Goal: Task Accomplishment & Management: Use online tool/utility

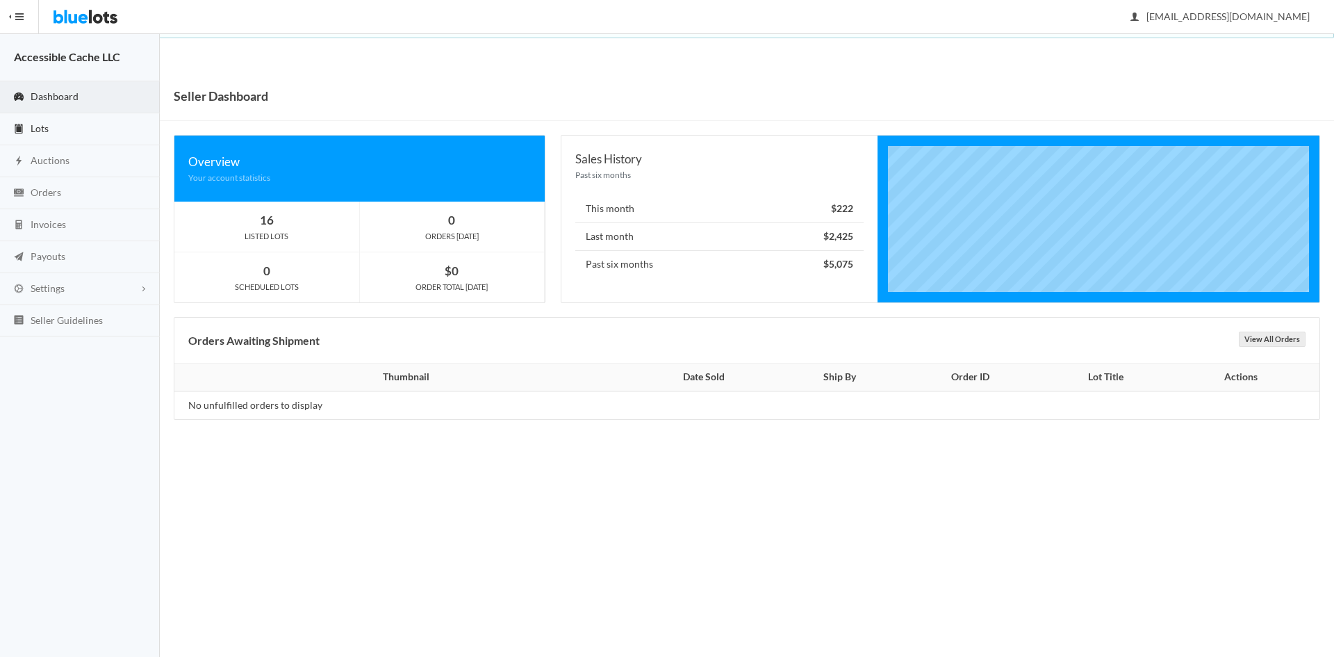
click at [33, 129] on span "Lots" at bounding box center [40, 128] width 18 height 12
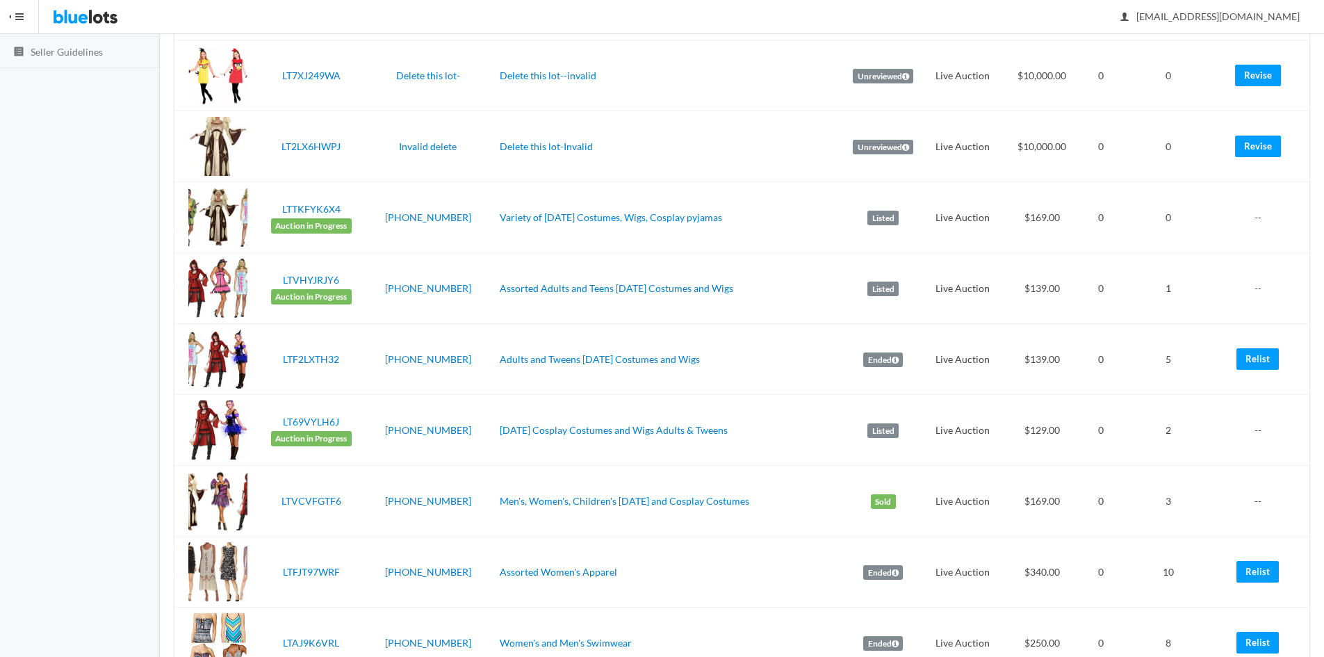
scroll to position [264, 0]
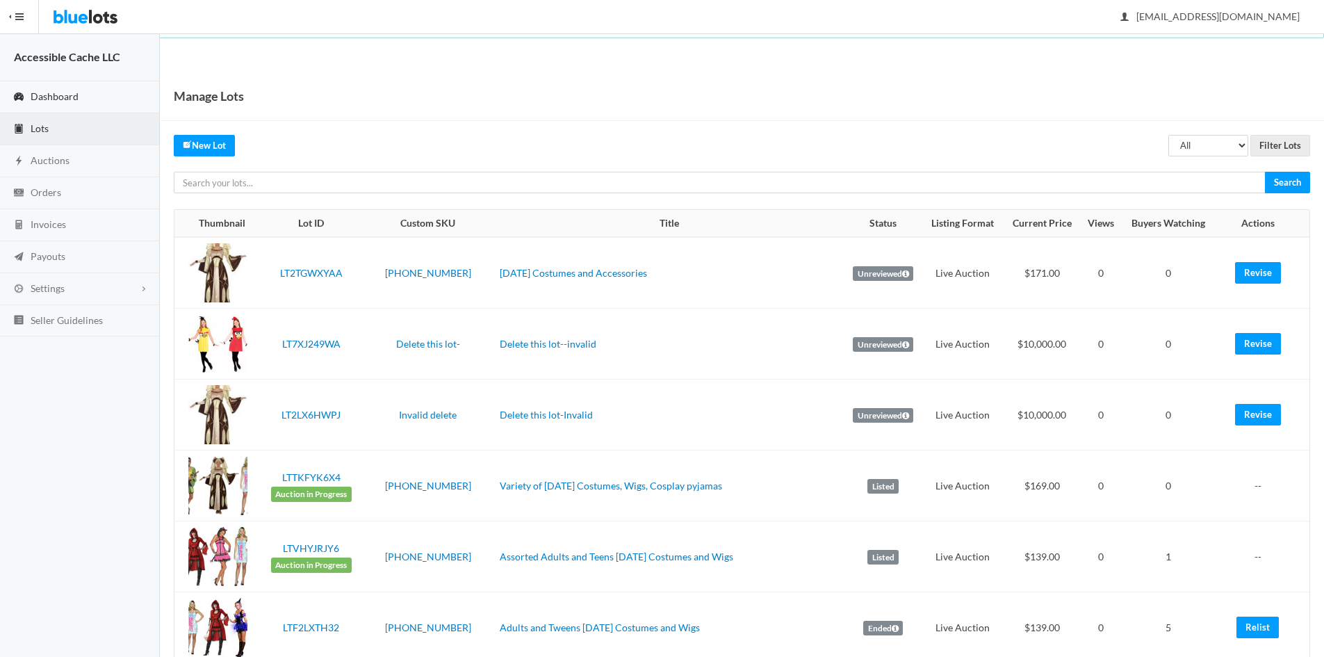
click at [51, 93] on span "Dashboard" at bounding box center [55, 96] width 48 height 12
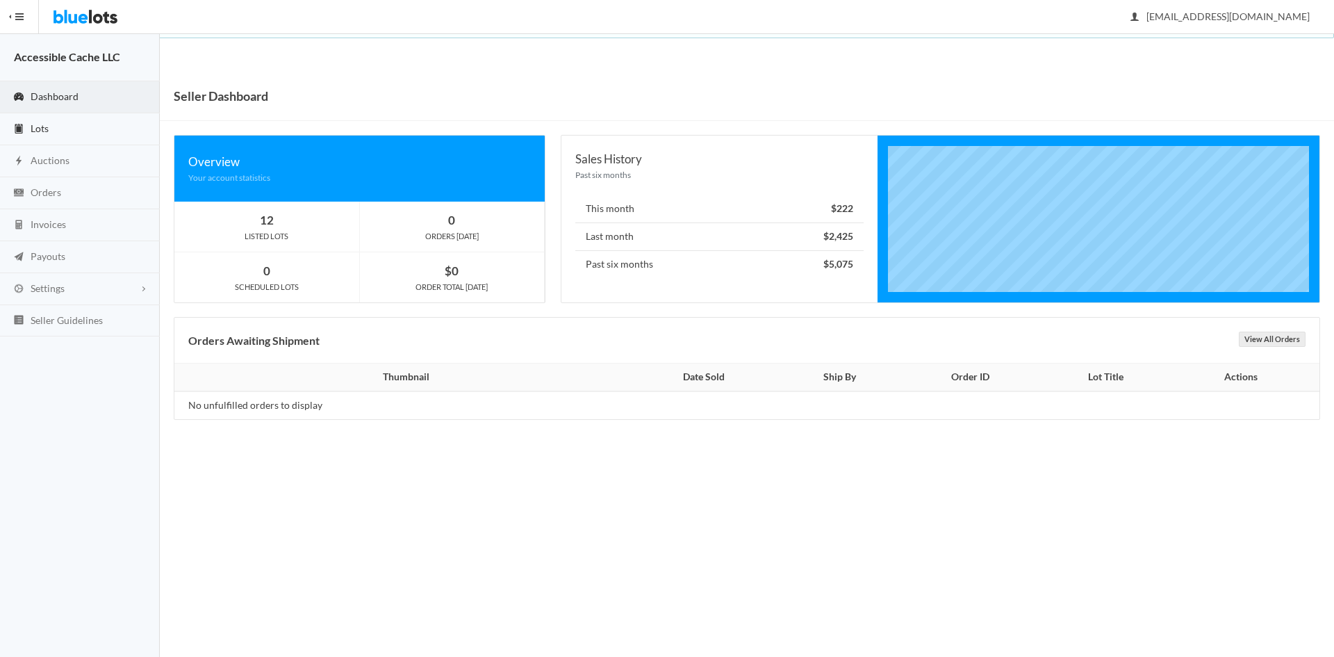
click at [34, 127] on span "Lots" at bounding box center [40, 128] width 18 height 12
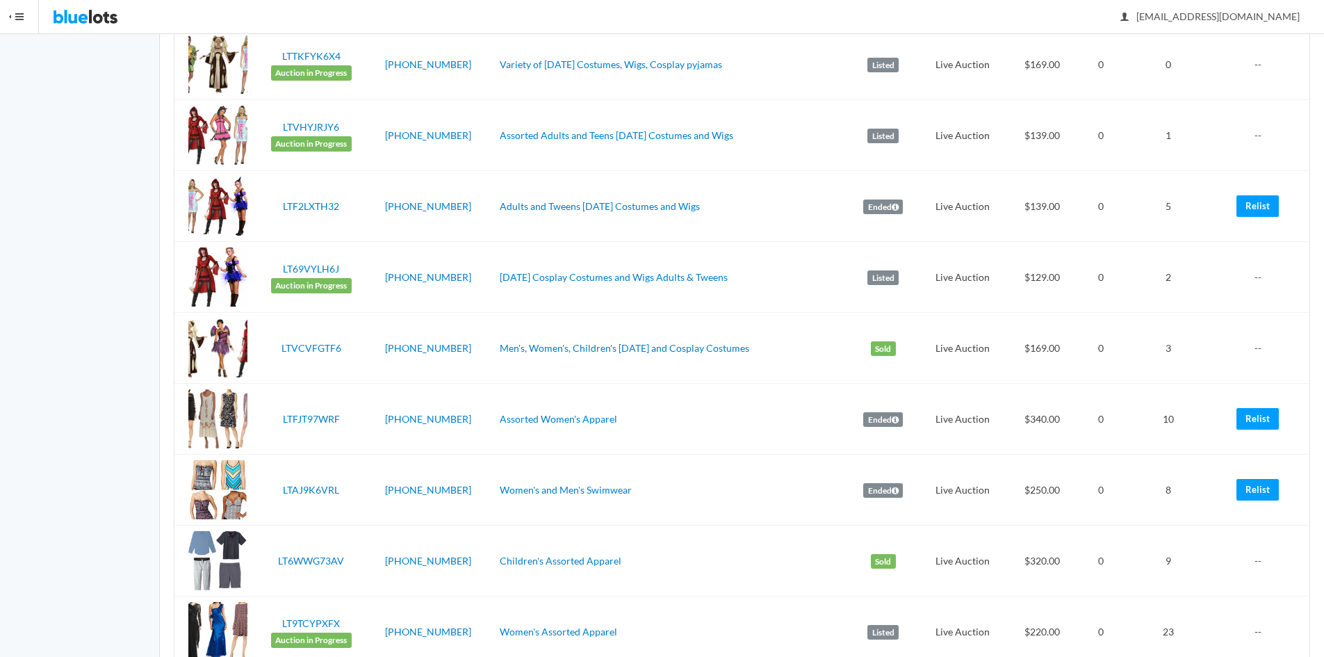
scroll to position [429, 0]
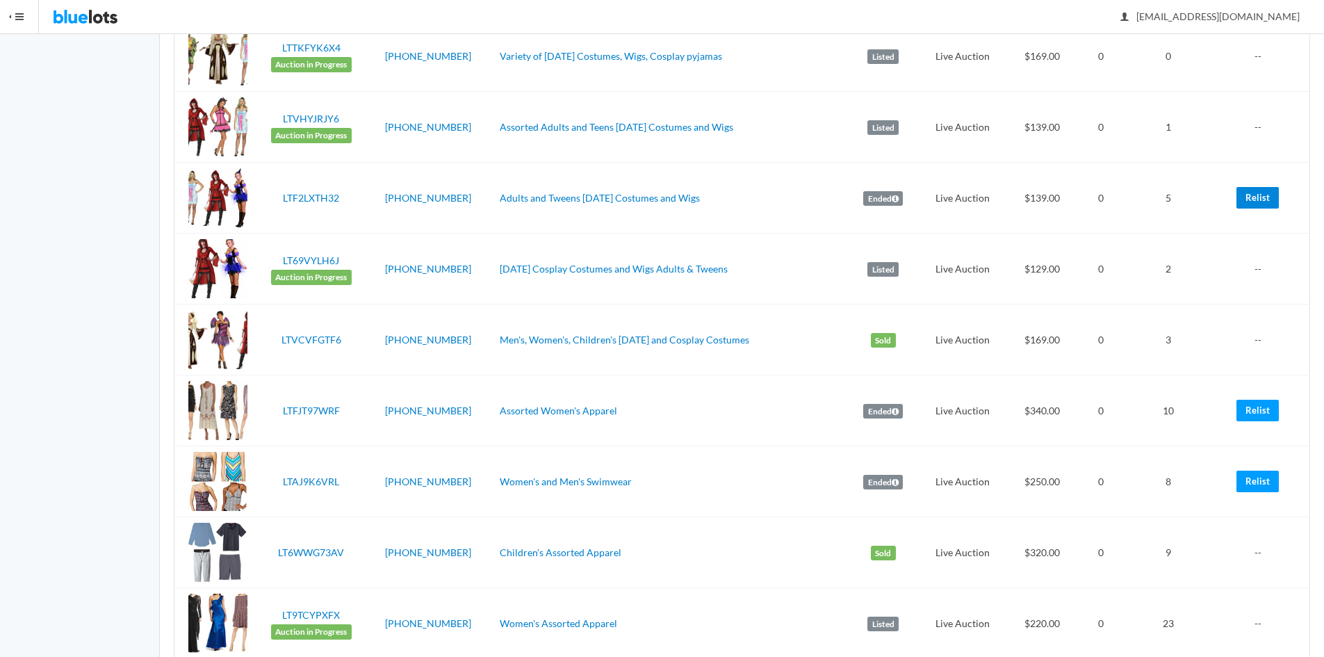
click at [1259, 198] on link "Relist" at bounding box center [1257, 198] width 42 height 22
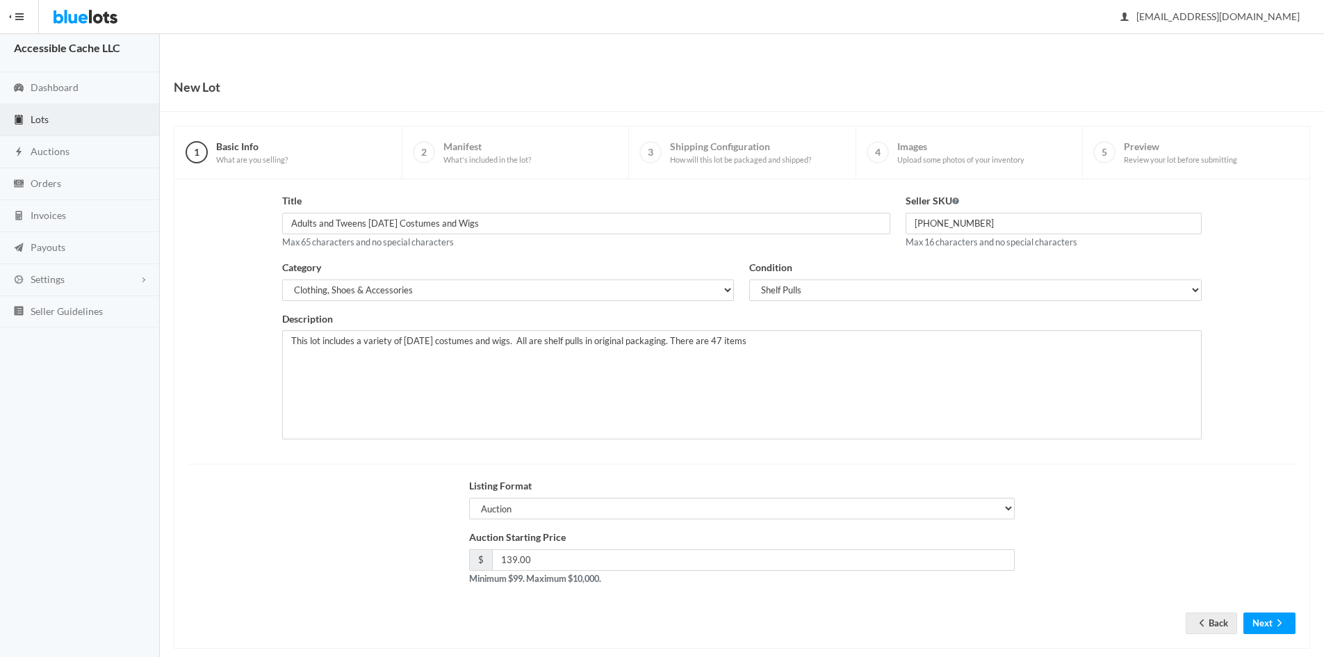
scroll to position [29, 0]
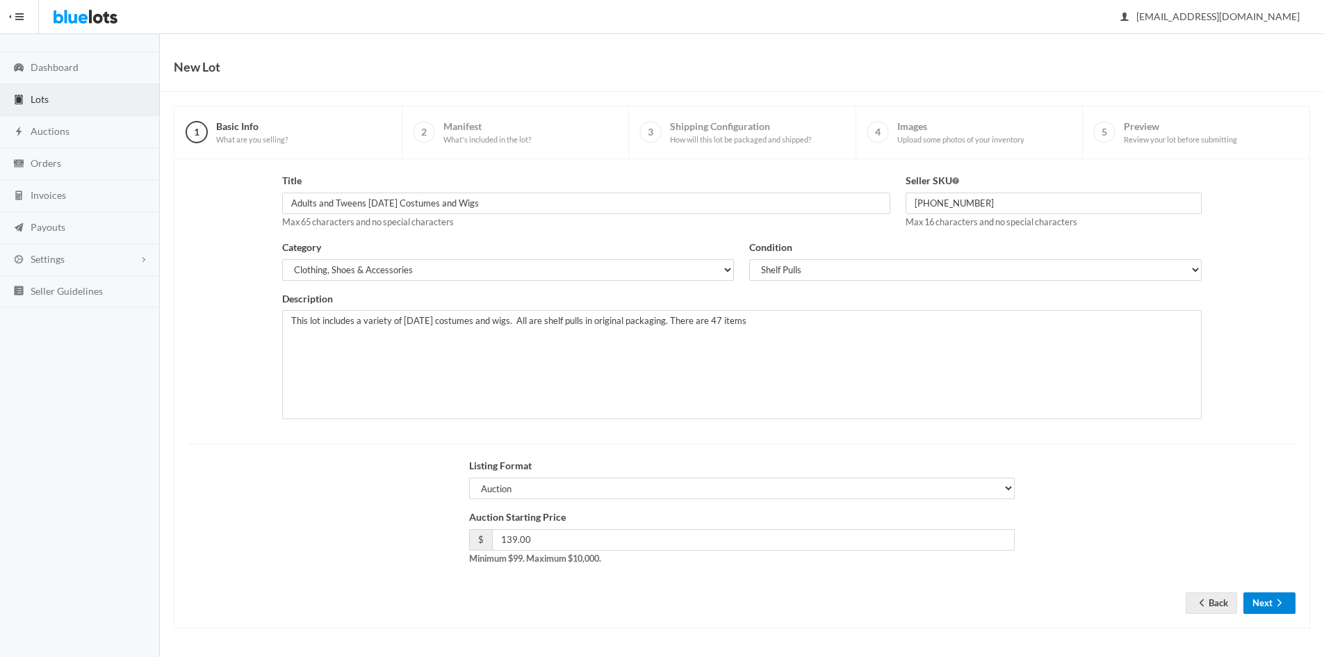
click at [1277, 599] on icon "arrow forward" at bounding box center [1279, 602] width 14 height 11
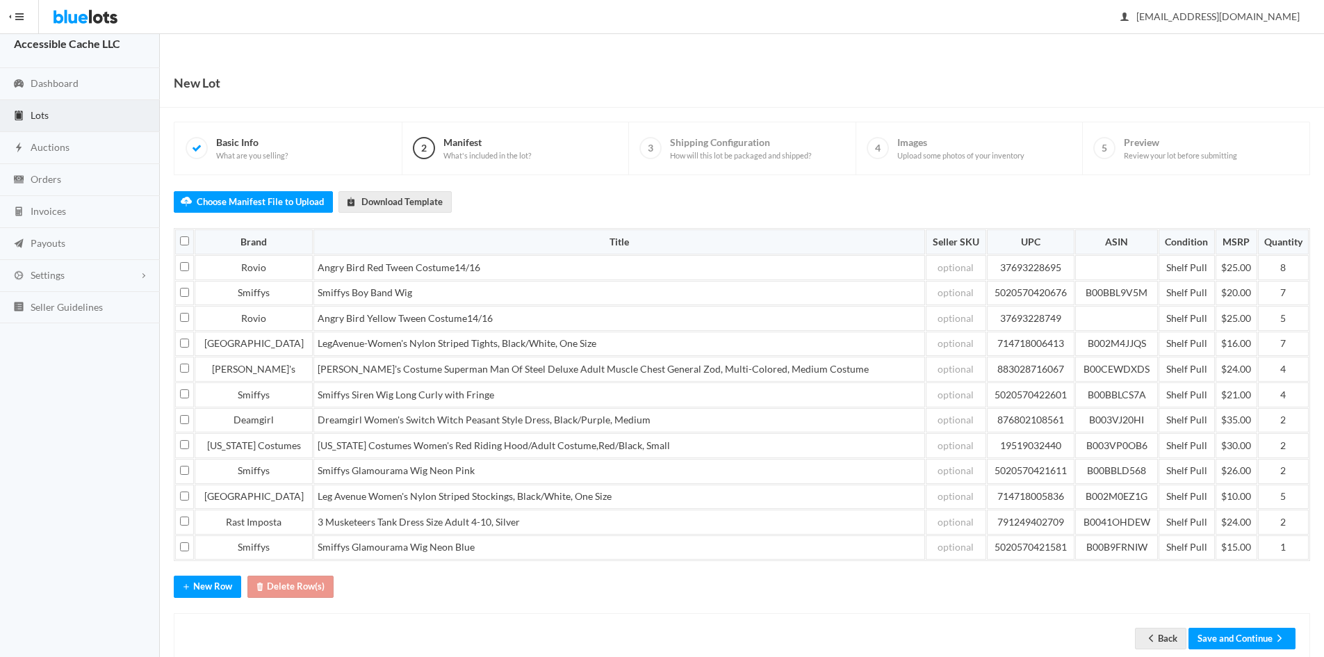
scroll to position [49, 0]
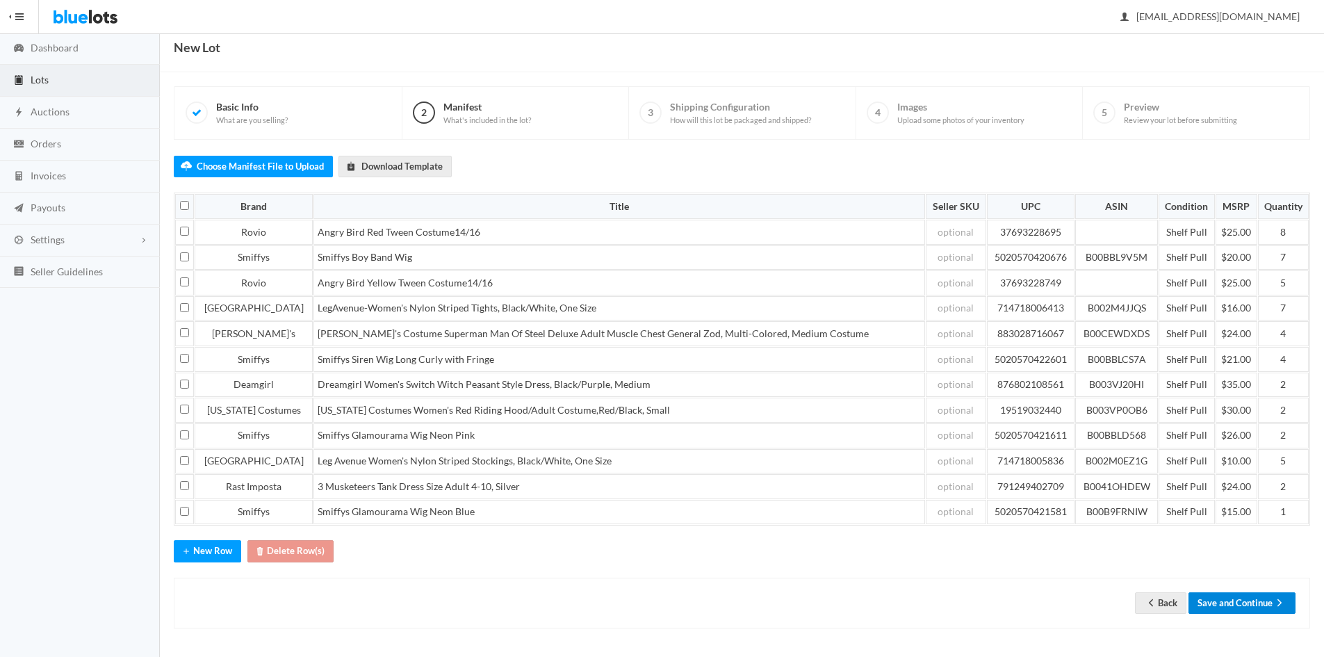
click at [1224, 600] on button "Save and Continue" at bounding box center [1241, 603] width 107 height 22
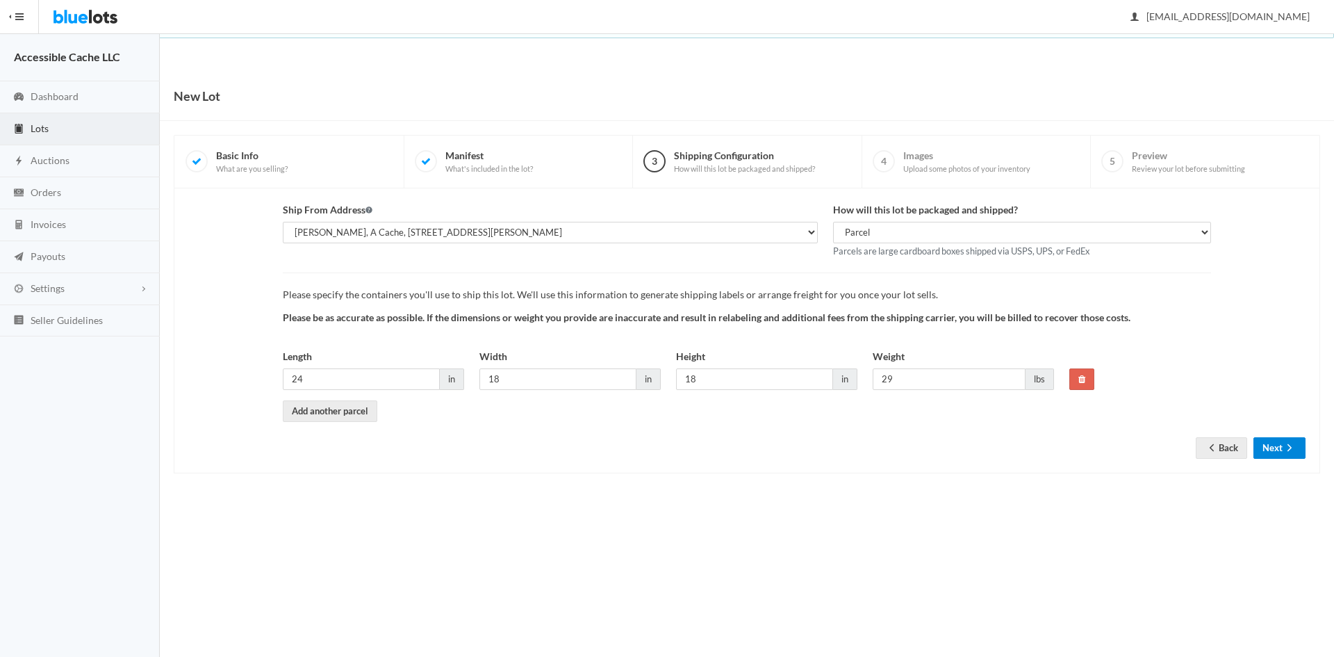
click at [1270, 441] on button "Next" at bounding box center [1279, 448] width 52 height 22
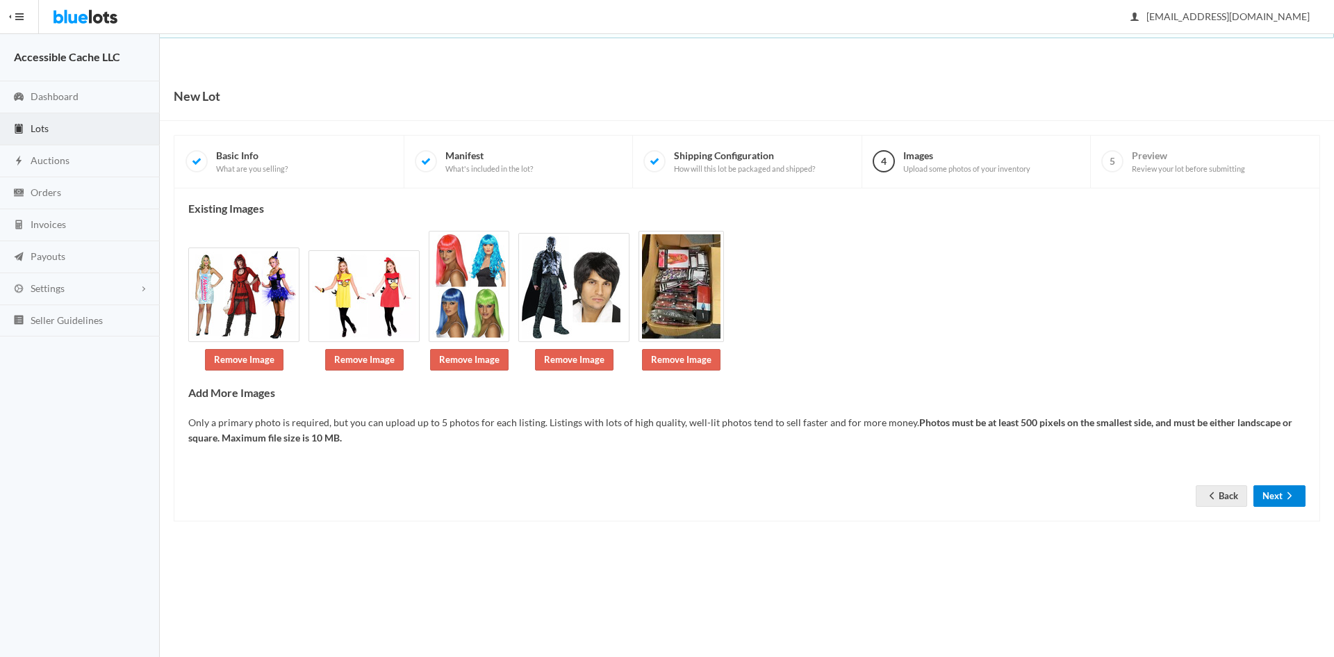
click at [1279, 489] on button "Next" at bounding box center [1279, 496] width 52 height 22
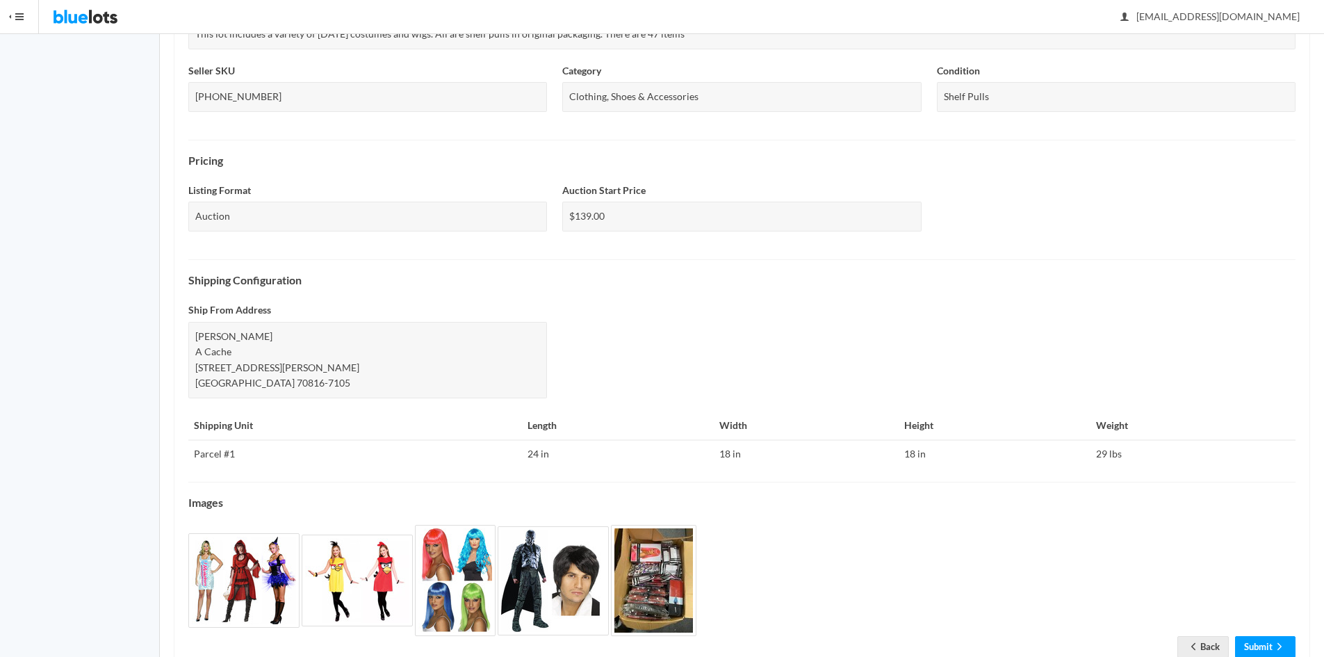
scroll to position [360, 0]
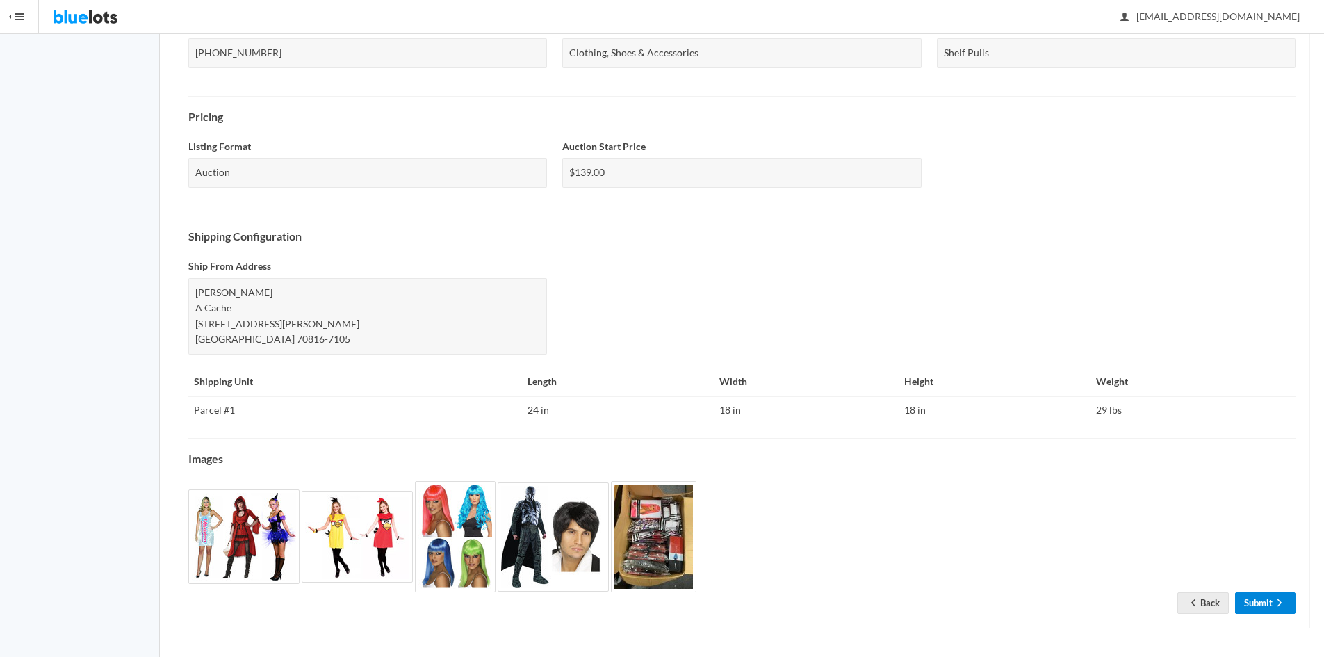
click at [1256, 599] on link "Submit" at bounding box center [1265, 603] width 60 height 22
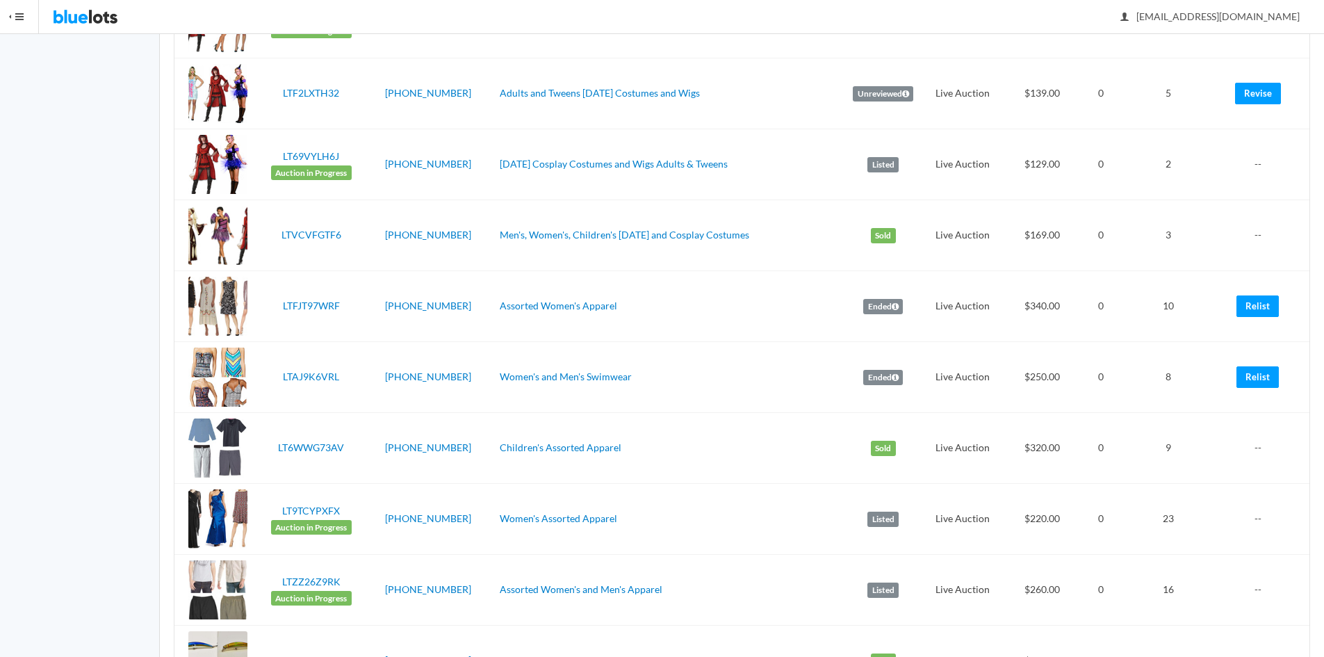
scroll to position [647, 0]
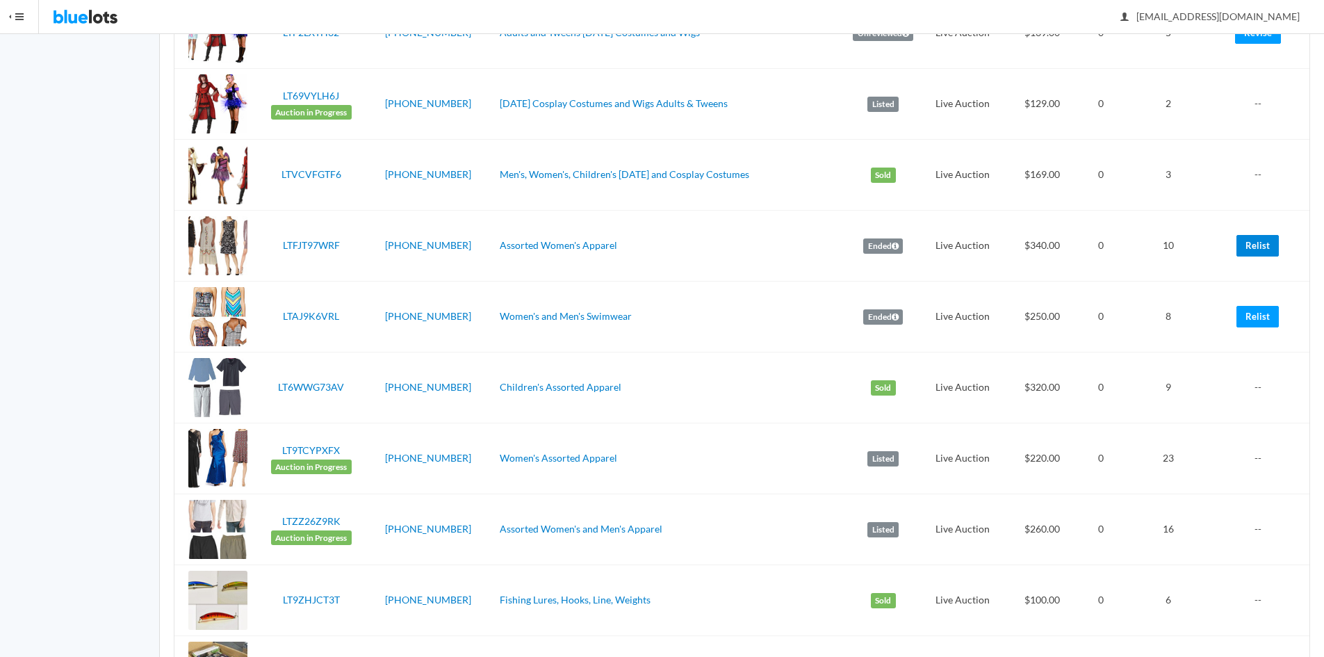
drag, startPoint x: 1261, startPoint y: 247, endPoint x: 721, endPoint y: 69, distance: 569.3
click at [1261, 247] on link "Relist" at bounding box center [1257, 246] width 42 height 22
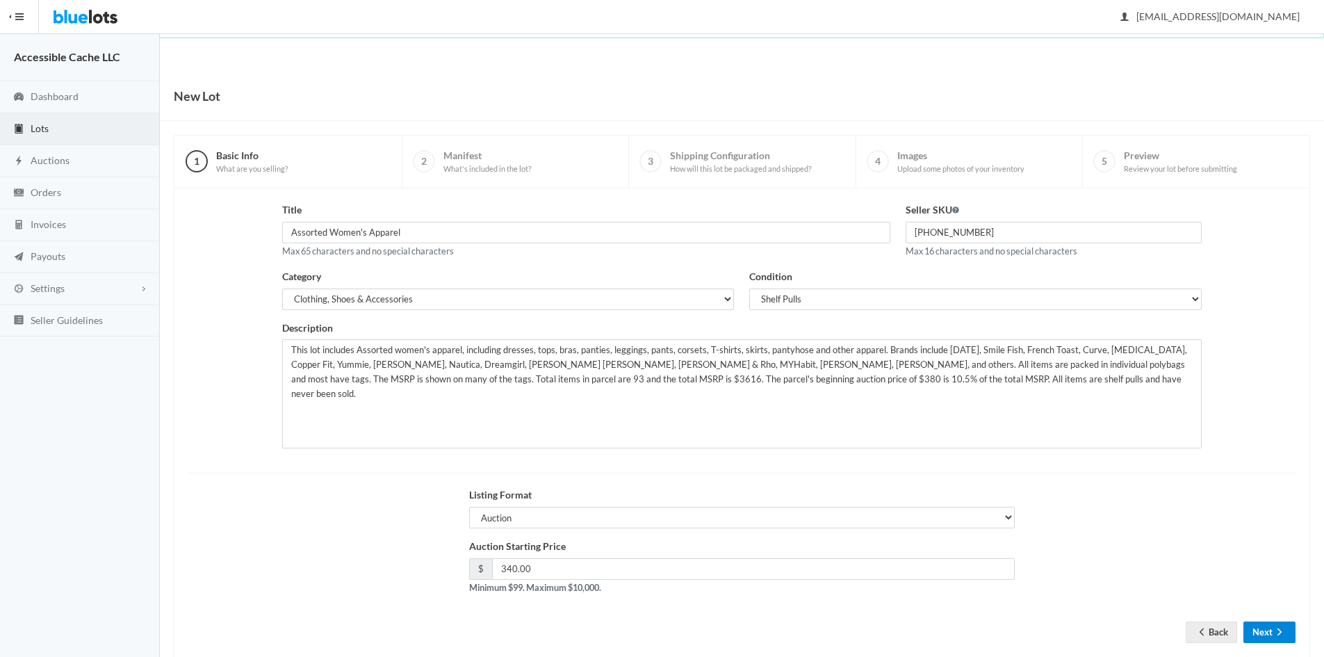
click at [1258, 632] on button "Next" at bounding box center [1269, 632] width 52 height 22
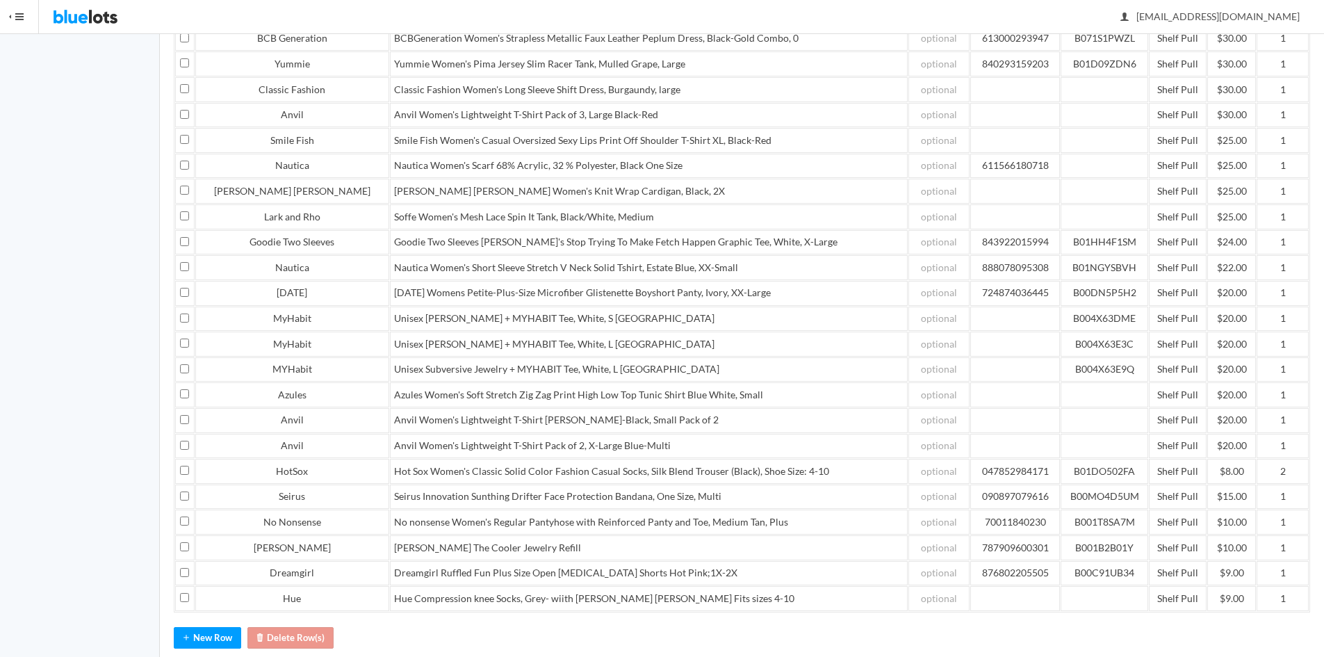
scroll to position [1321, 0]
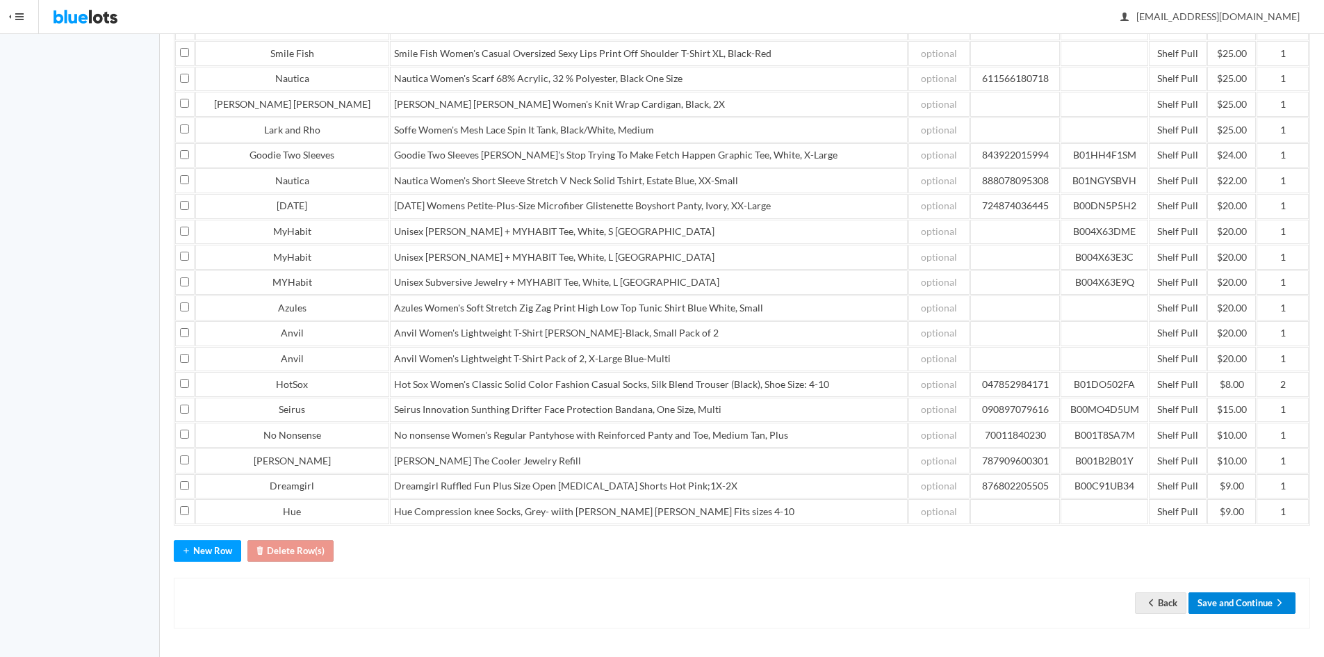
click at [1216, 600] on button "Save and Continue" at bounding box center [1241, 603] width 107 height 22
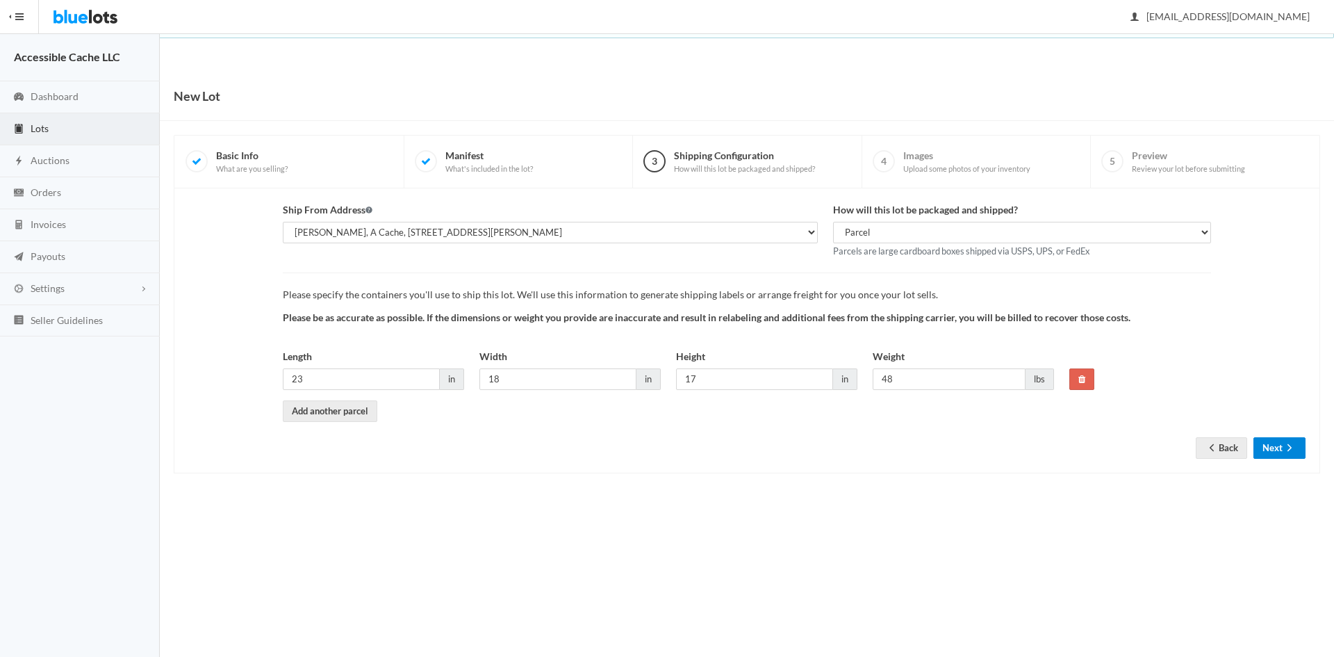
click at [1271, 447] on button "Next" at bounding box center [1279, 448] width 52 height 22
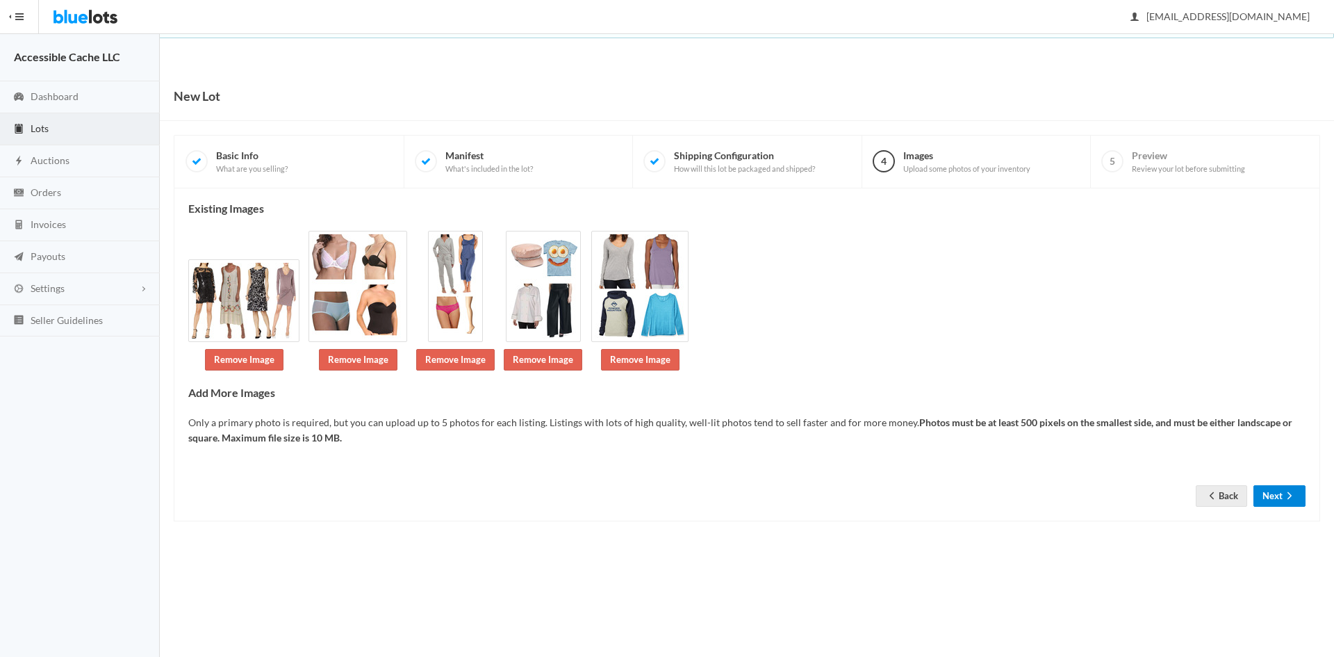
click at [1272, 494] on button "Next" at bounding box center [1279, 496] width 52 height 22
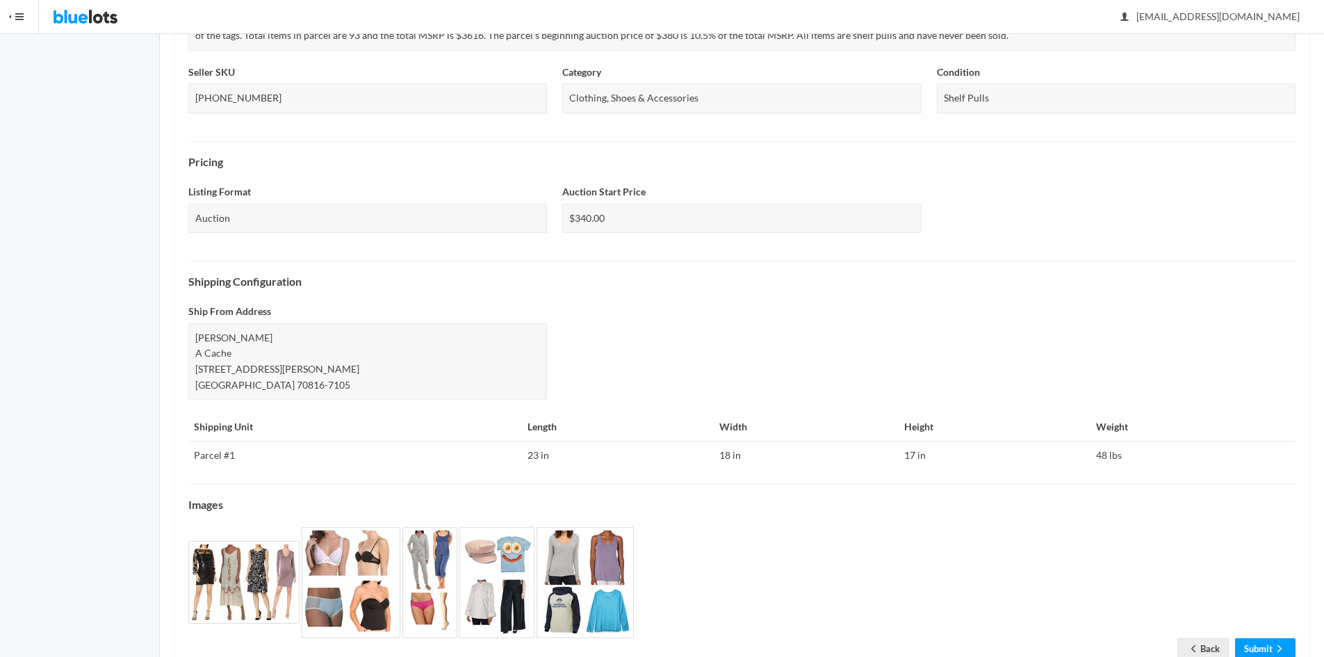
scroll to position [392, 0]
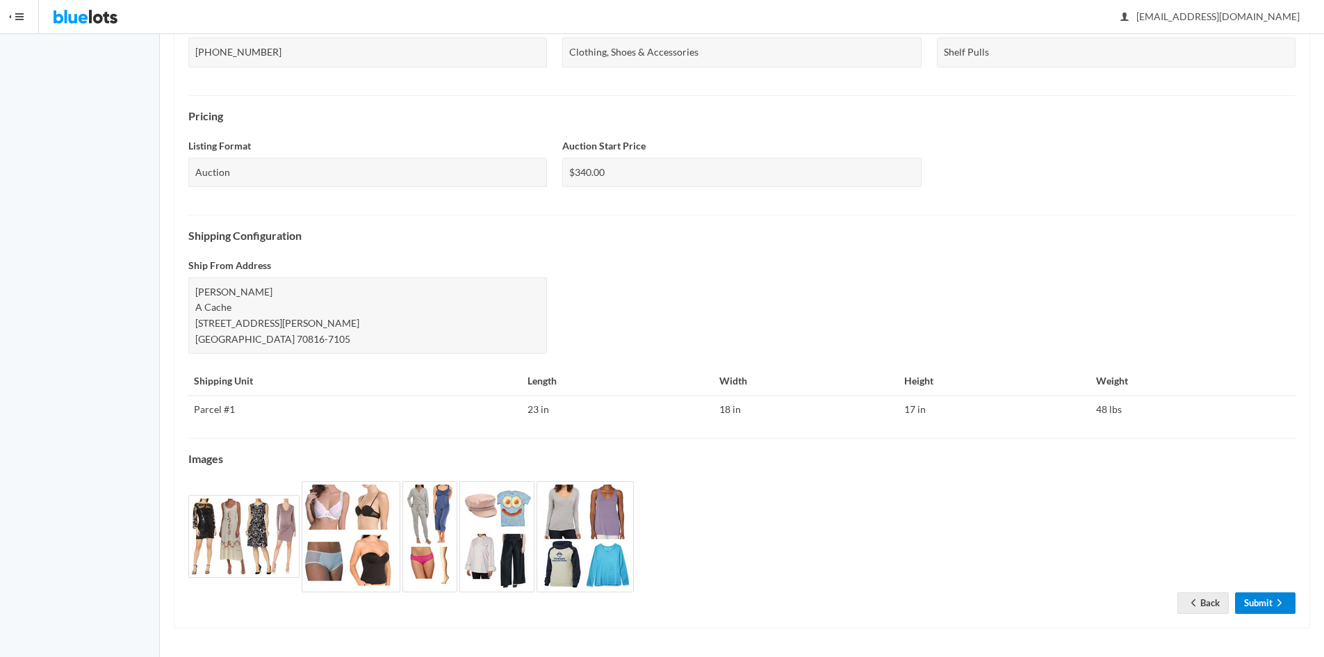
click at [1253, 603] on link "Submit" at bounding box center [1265, 603] width 60 height 22
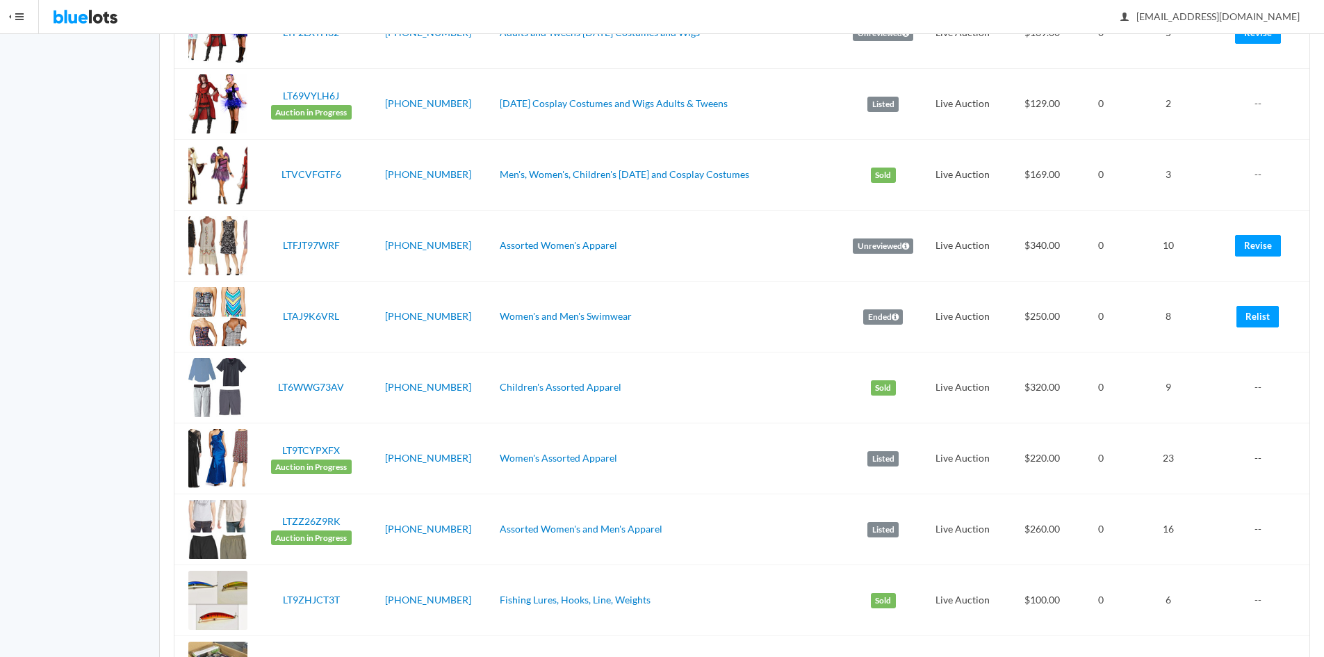
scroll to position [655, 0]
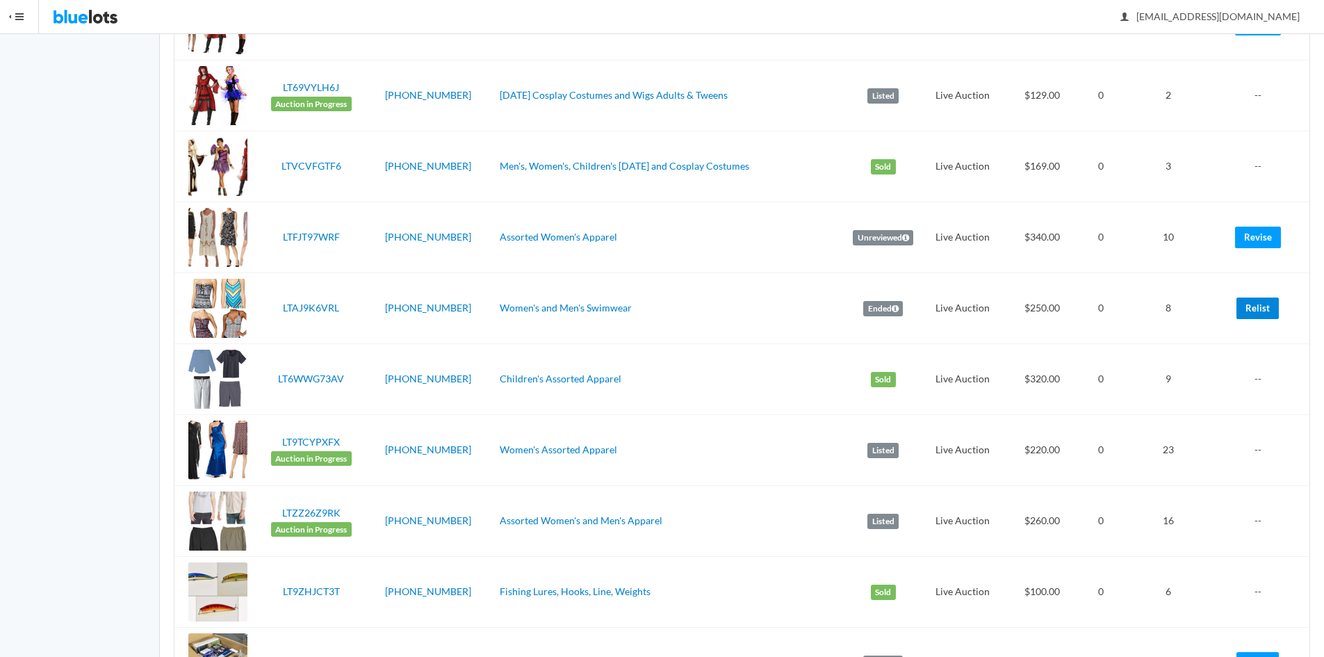
drag, startPoint x: 1260, startPoint y: 306, endPoint x: 712, endPoint y: 71, distance: 596.4
click at [1261, 306] on link "Relist" at bounding box center [1257, 308] width 42 height 22
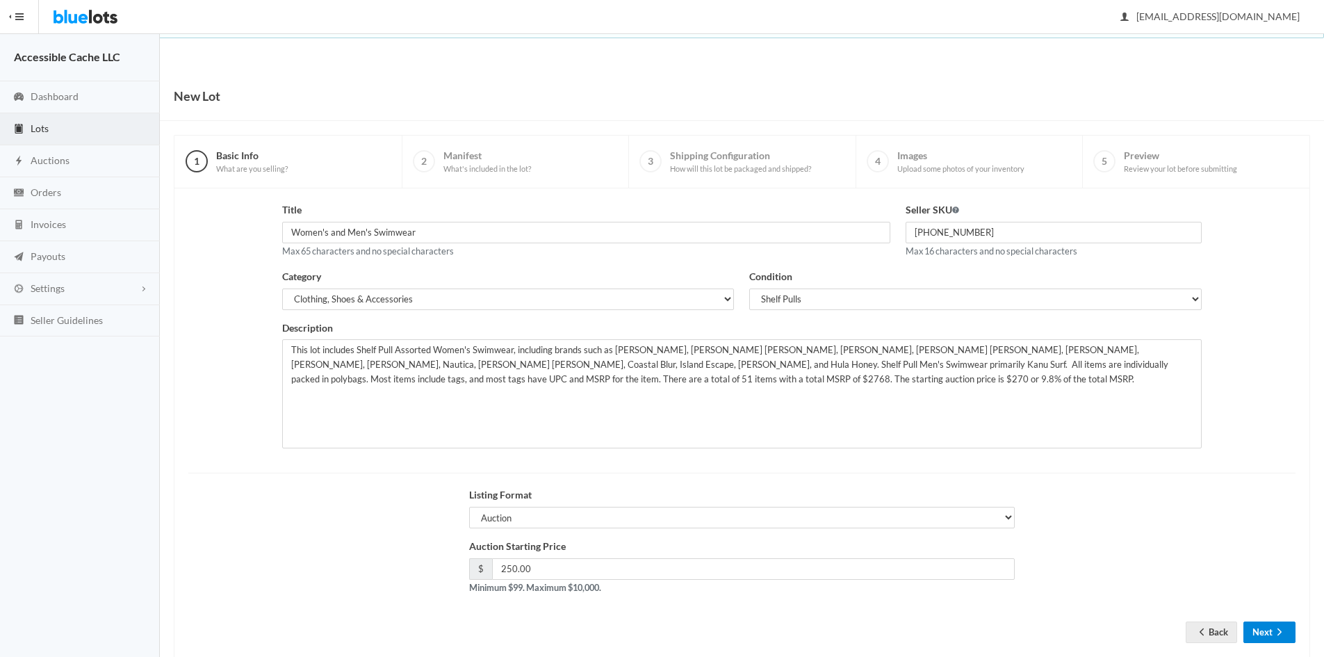
click at [1259, 628] on button "Next" at bounding box center [1269, 632] width 52 height 22
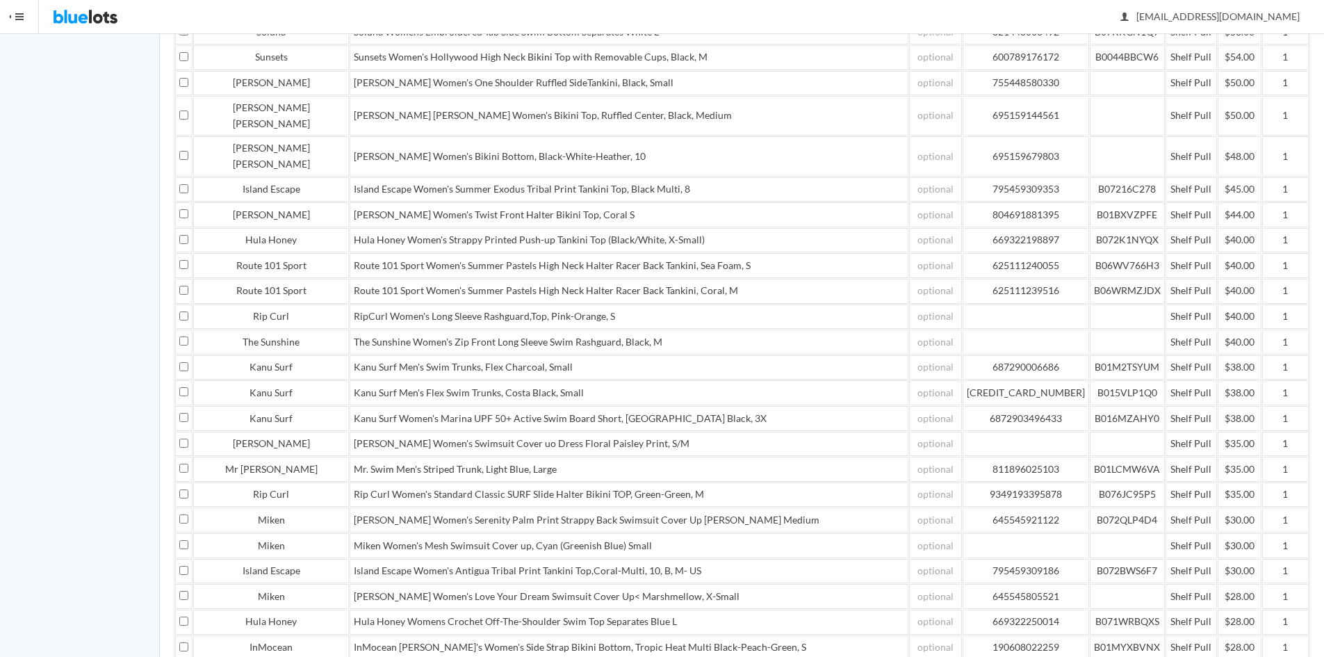
scroll to position [914, 0]
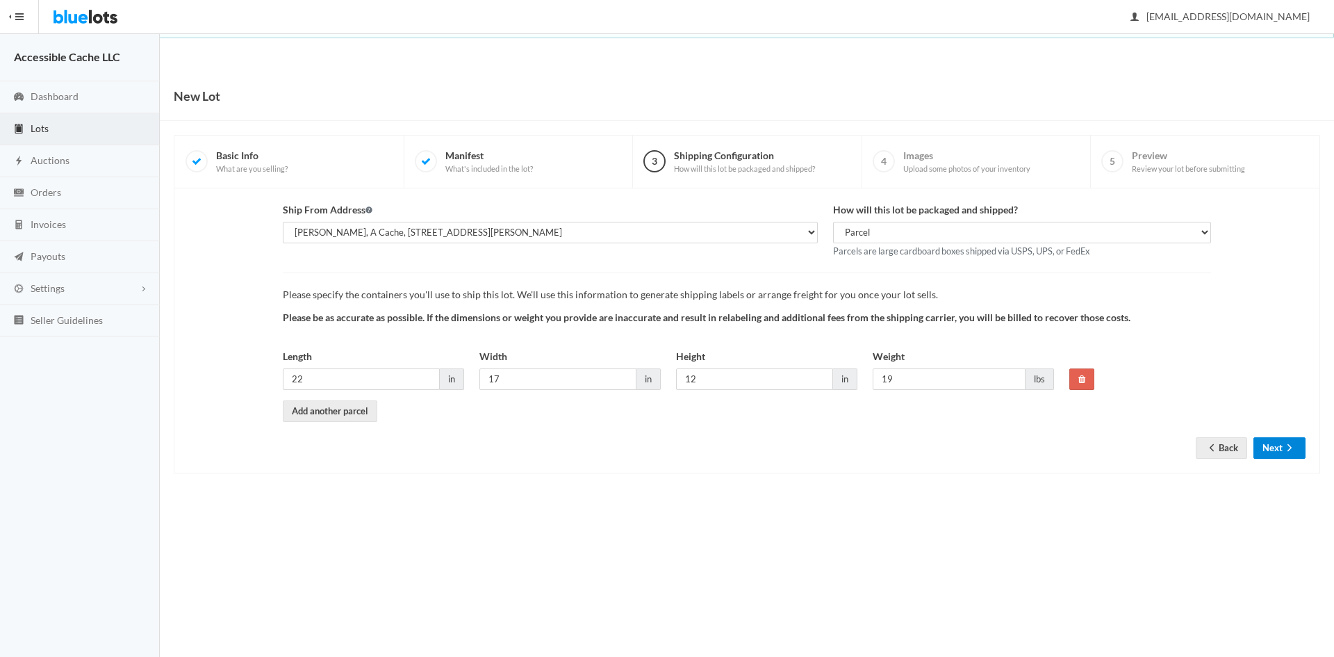
click at [1274, 446] on button "Next" at bounding box center [1279, 448] width 52 height 22
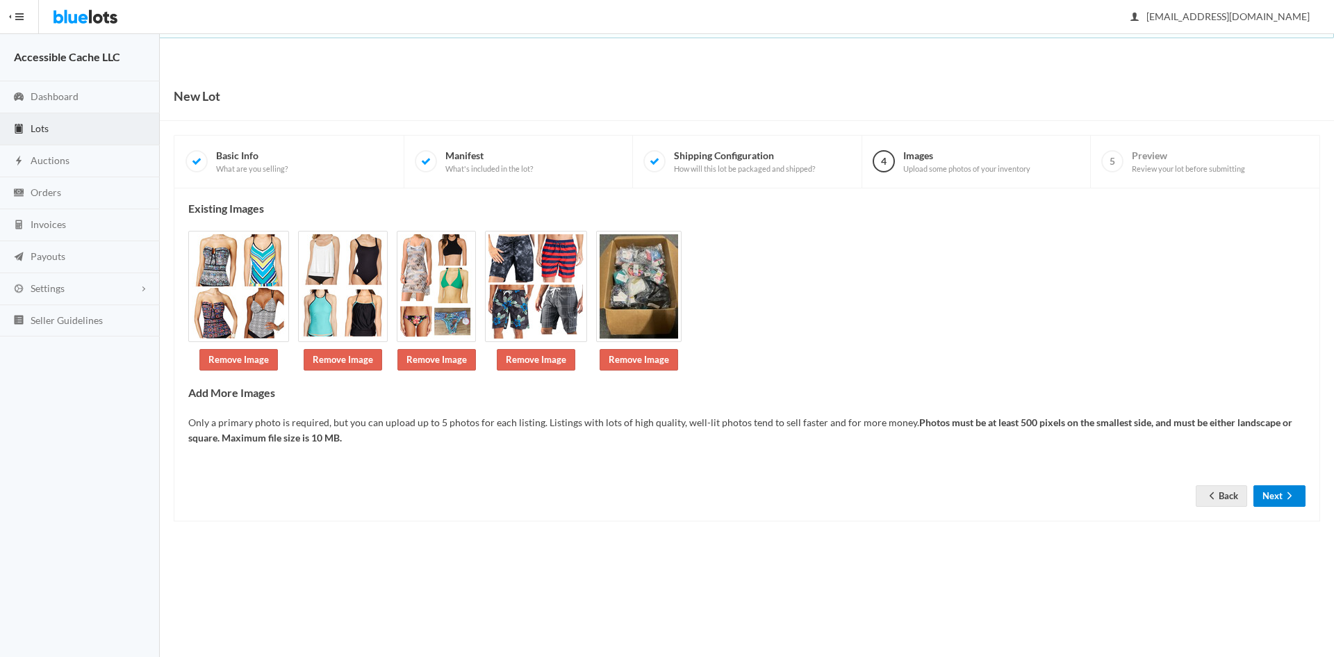
click at [1275, 493] on button "Next" at bounding box center [1279, 496] width 52 height 22
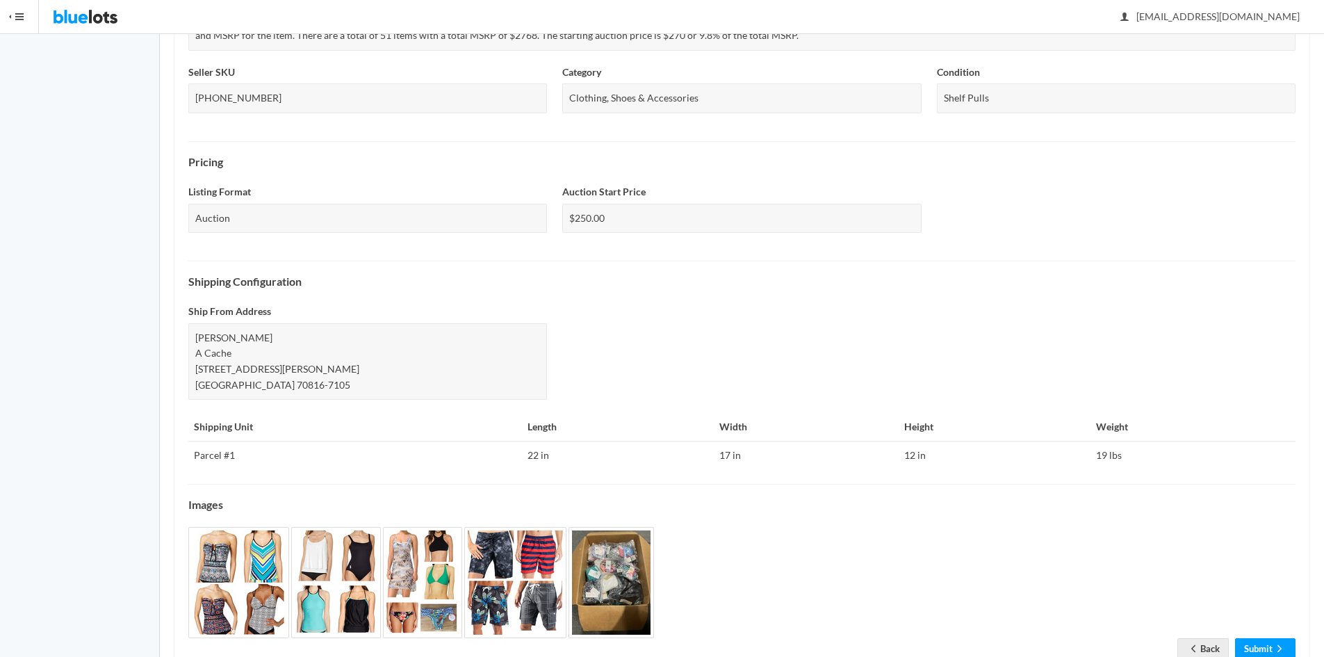
scroll to position [392, 0]
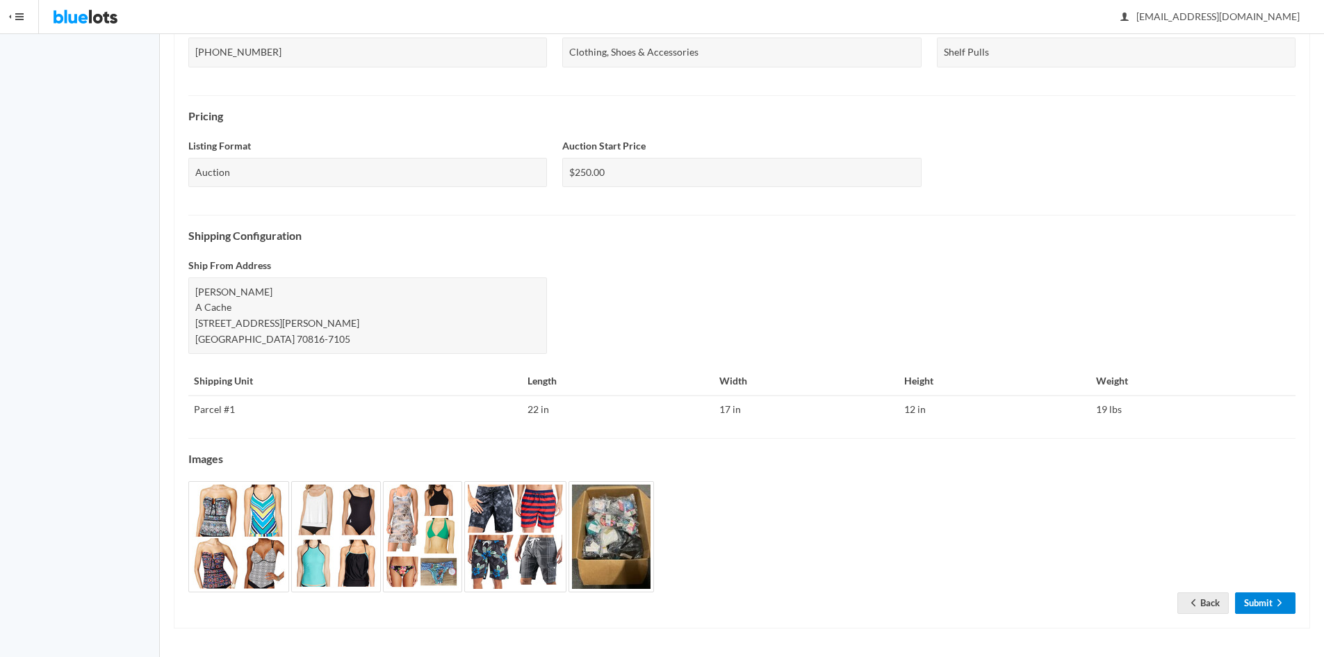
click at [1269, 602] on link "Submit" at bounding box center [1265, 603] width 60 height 22
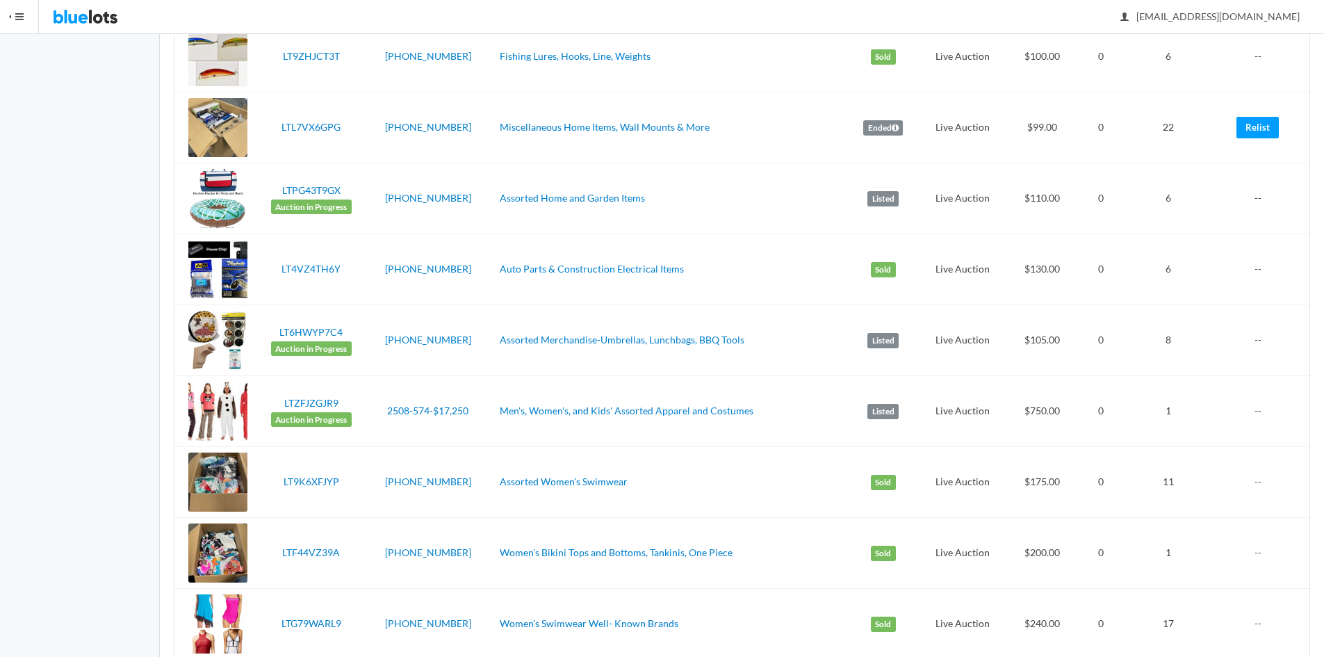
scroll to position [1181, 0]
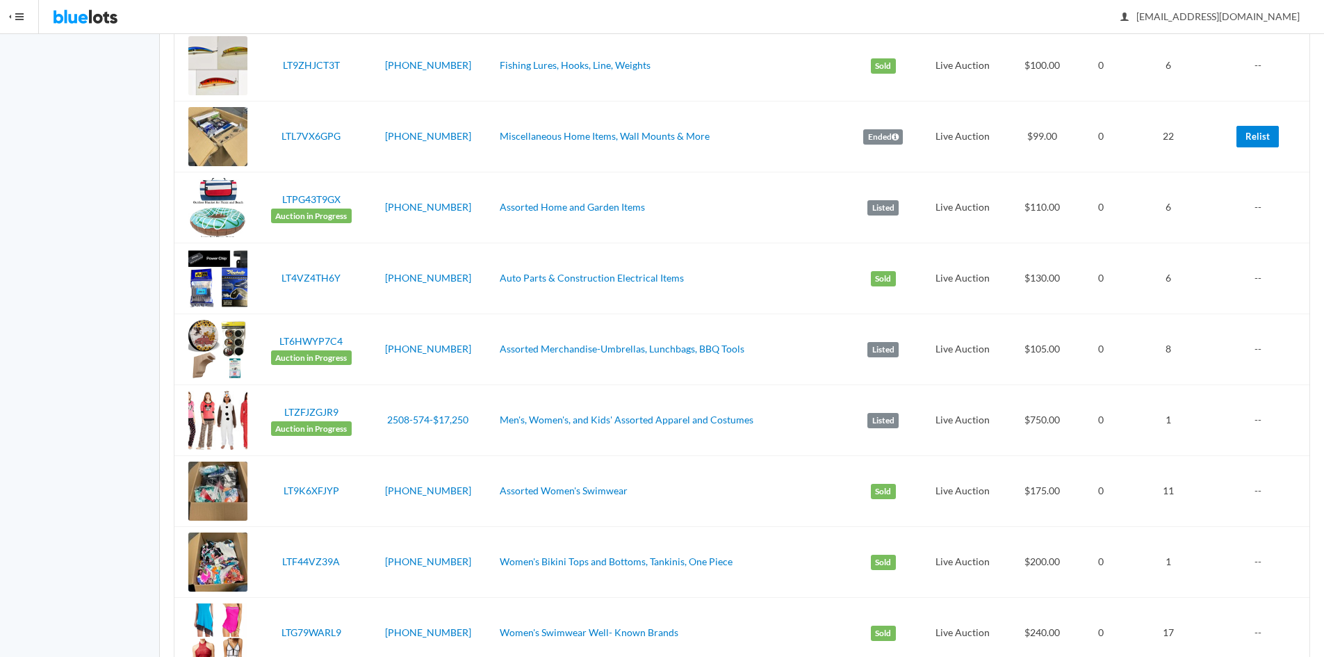
click at [1258, 135] on link "Relist" at bounding box center [1257, 137] width 42 height 22
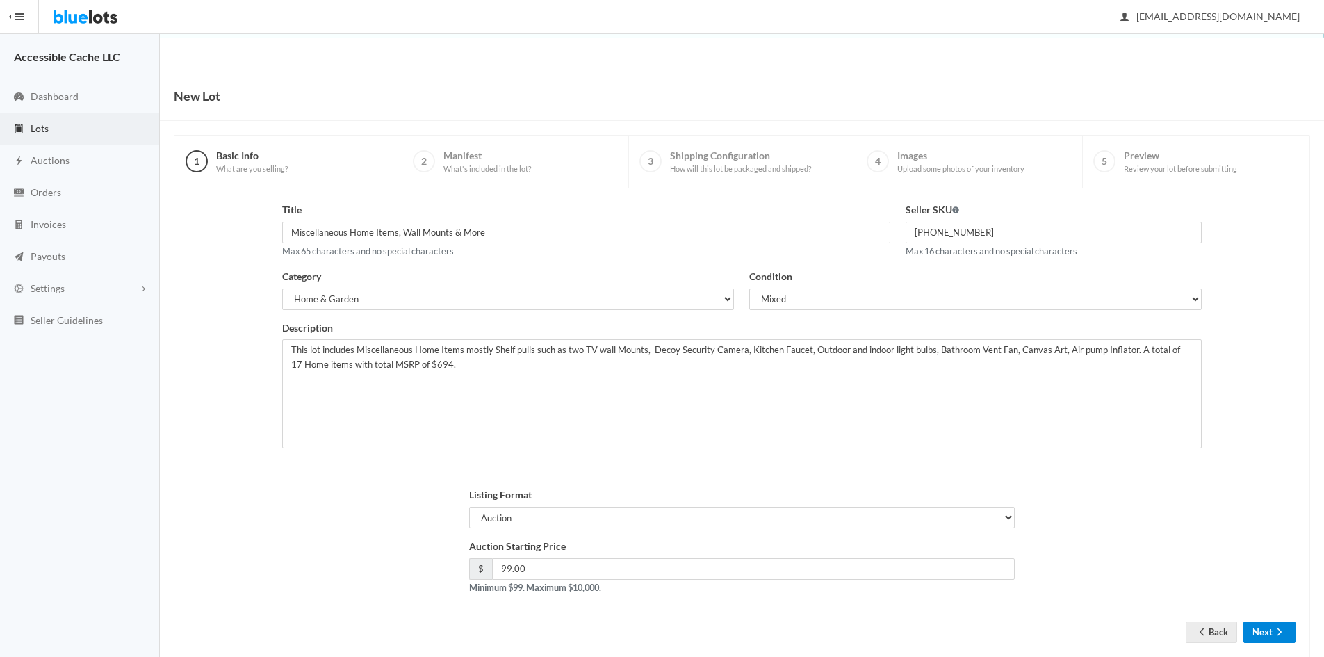
click at [1260, 635] on button "Next" at bounding box center [1269, 632] width 52 height 22
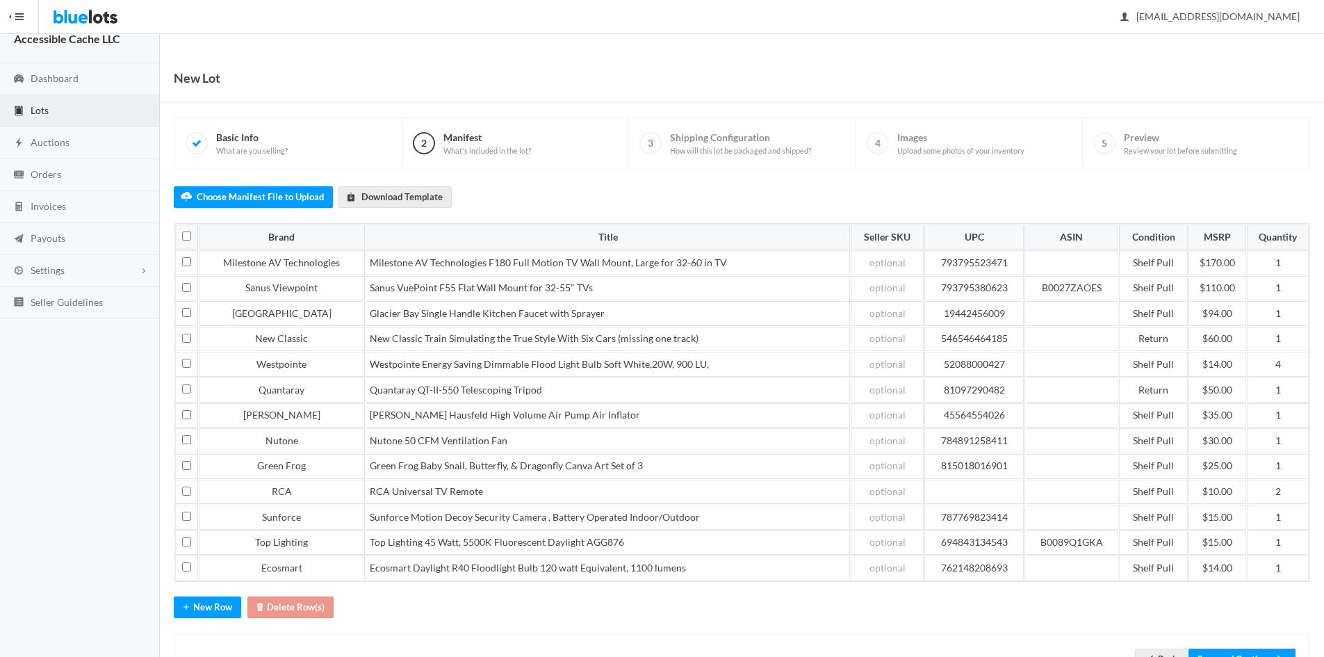
scroll to position [74, 0]
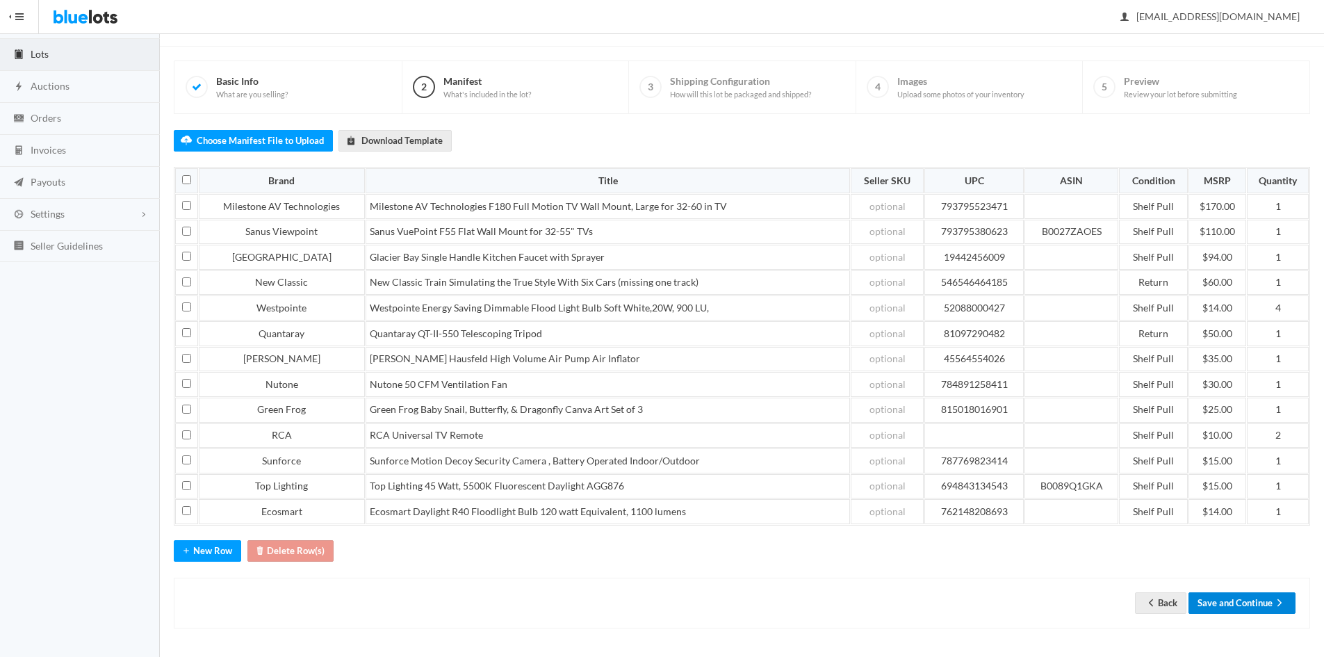
click at [1240, 602] on button "Save and Continue" at bounding box center [1241, 603] width 107 height 22
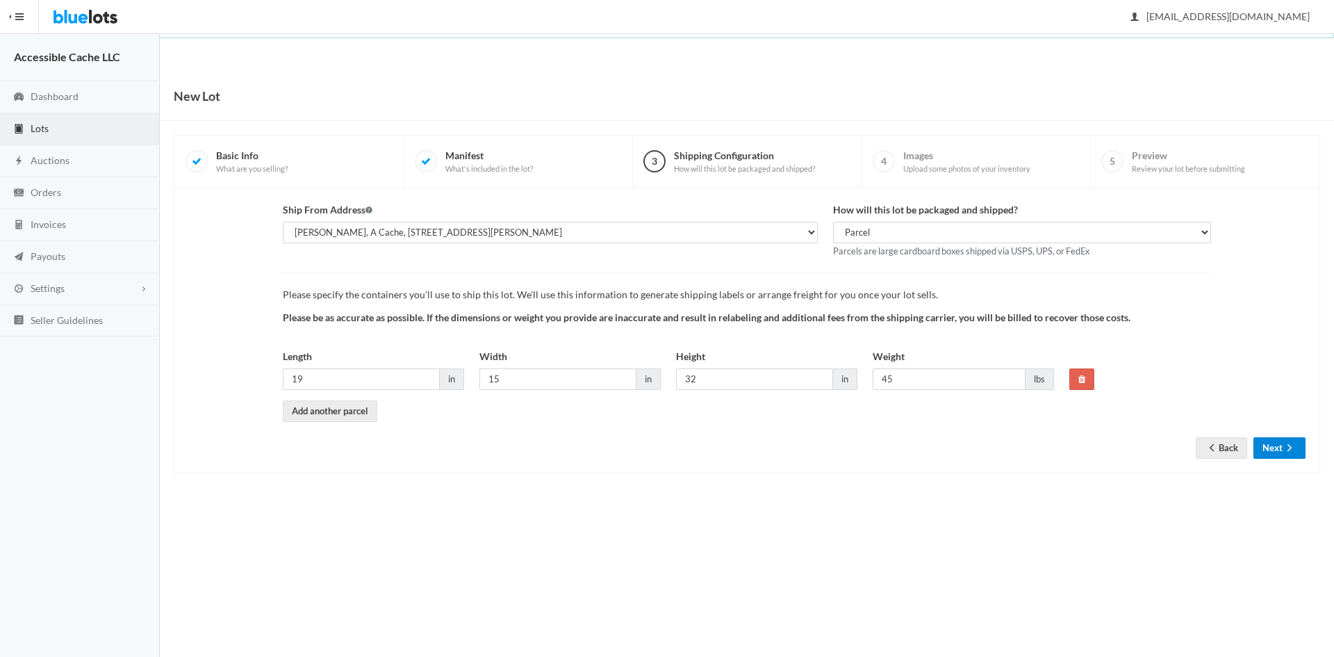
click at [1277, 448] on button "Next" at bounding box center [1279, 448] width 52 height 22
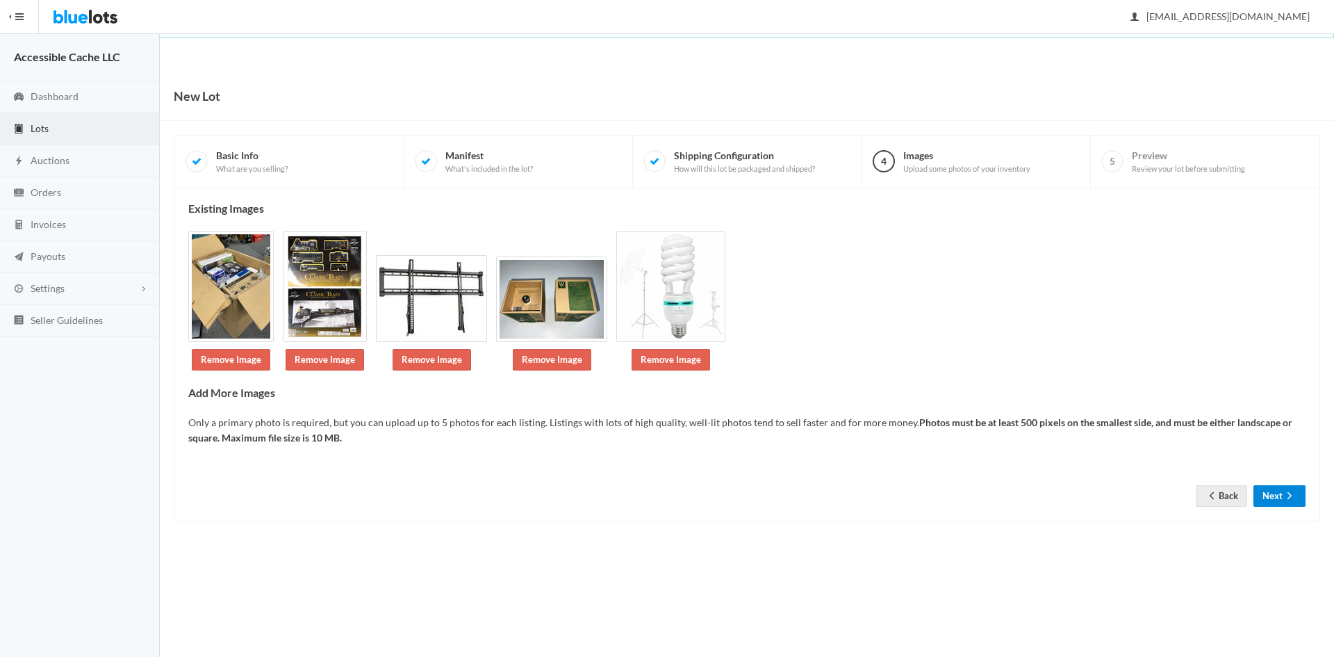
click at [1276, 494] on button "Next" at bounding box center [1279, 496] width 52 height 22
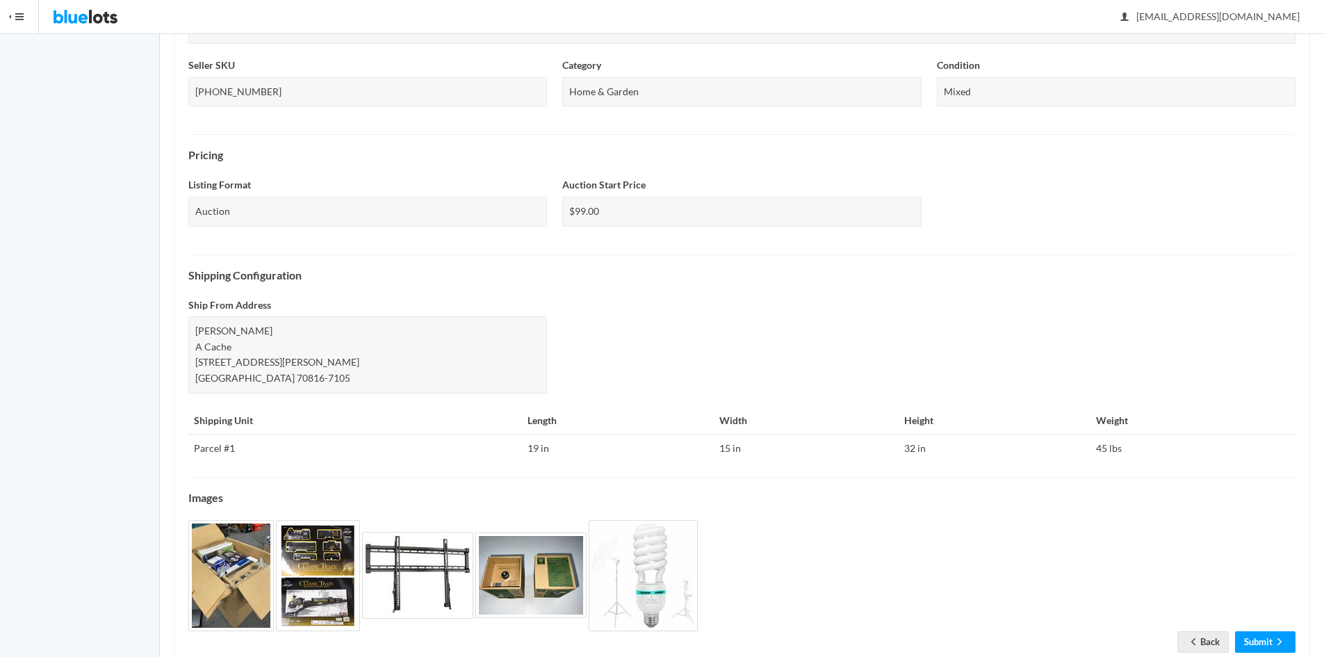
scroll to position [376, 0]
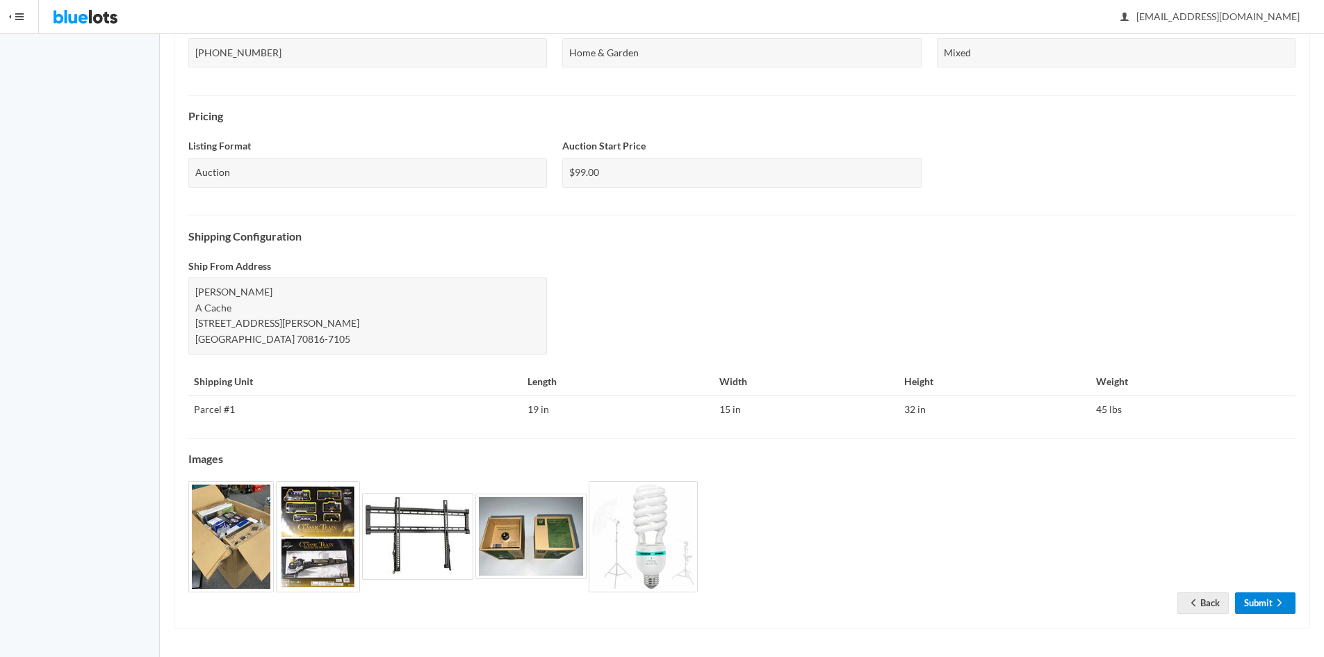
click at [1257, 602] on link "Submit" at bounding box center [1265, 603] width 60 height 22
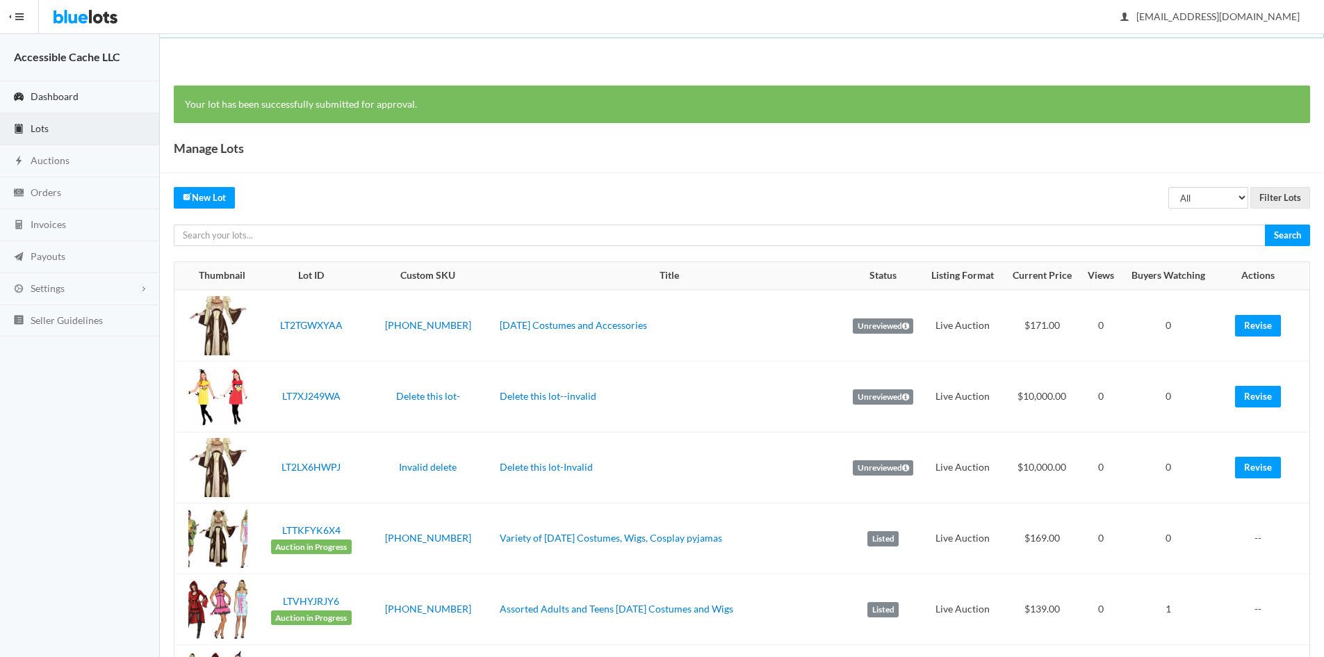
click at [51, 90] on span "Dashboard" at bounding box center [55, 96] width 48 height 12
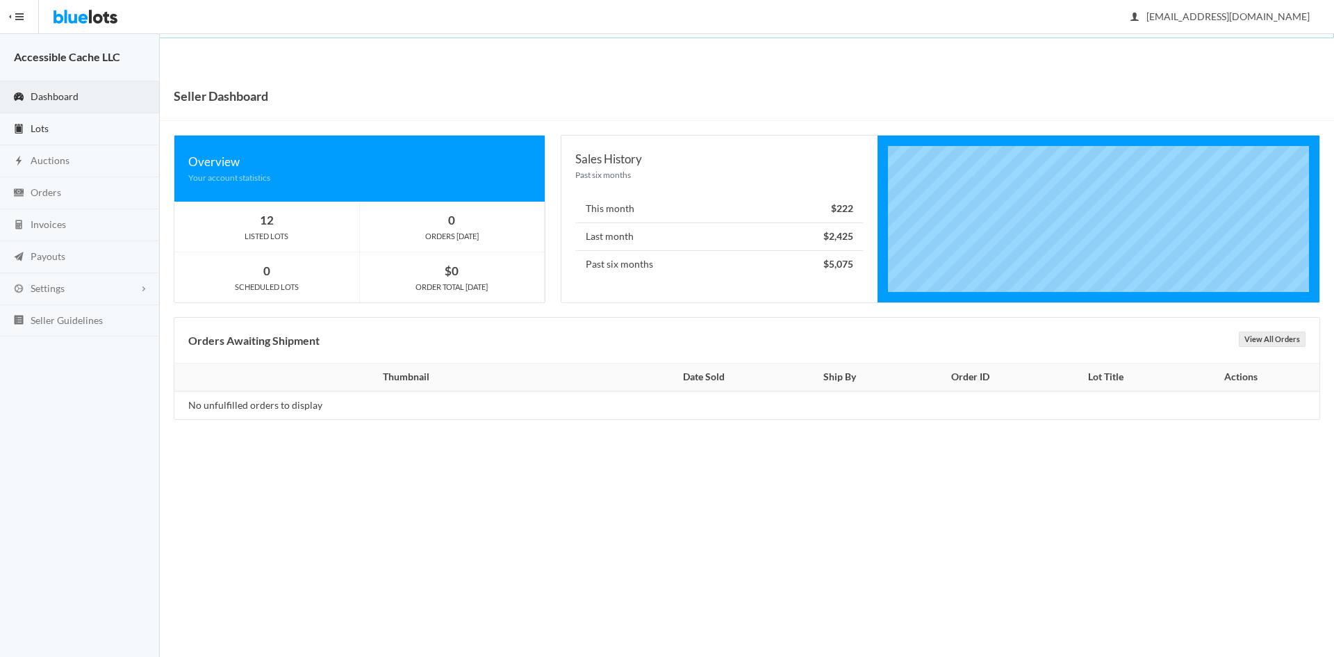
click at [41, 125] on span "Lots" at bounding box center [40, 128] width 18 height 12
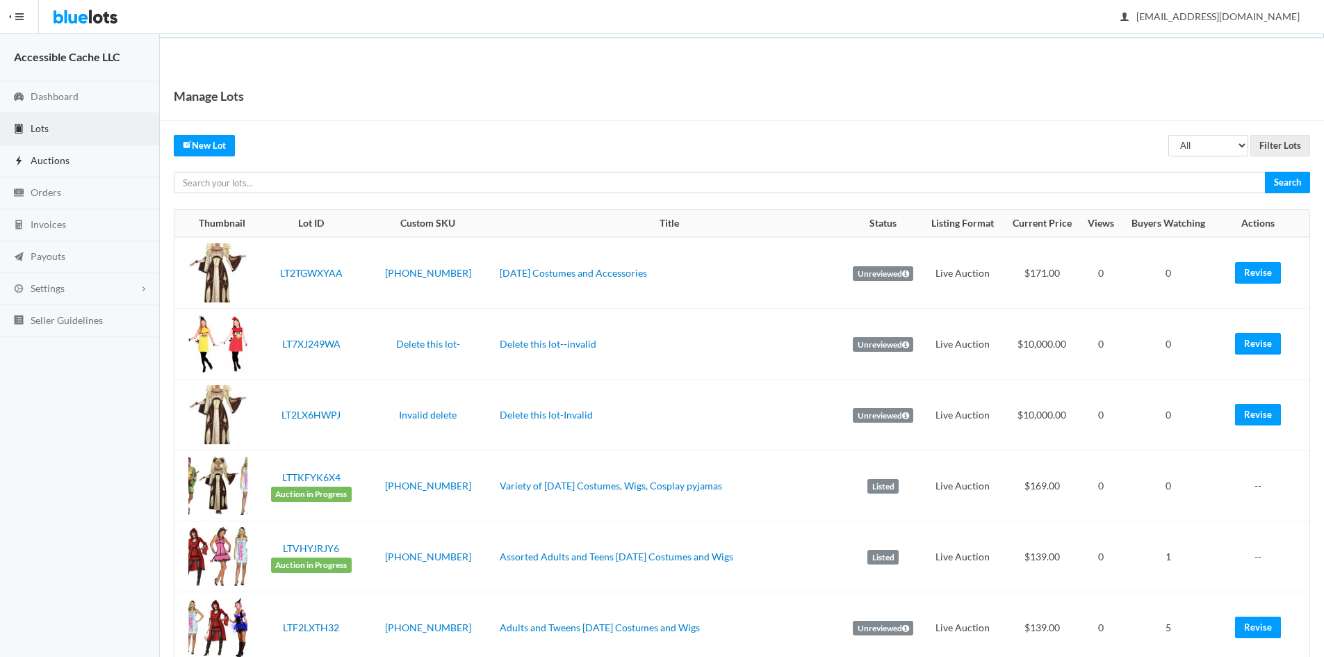
click at [63, 155] on span "Auctions" at bounding box center [50, 160] width 39 height 12
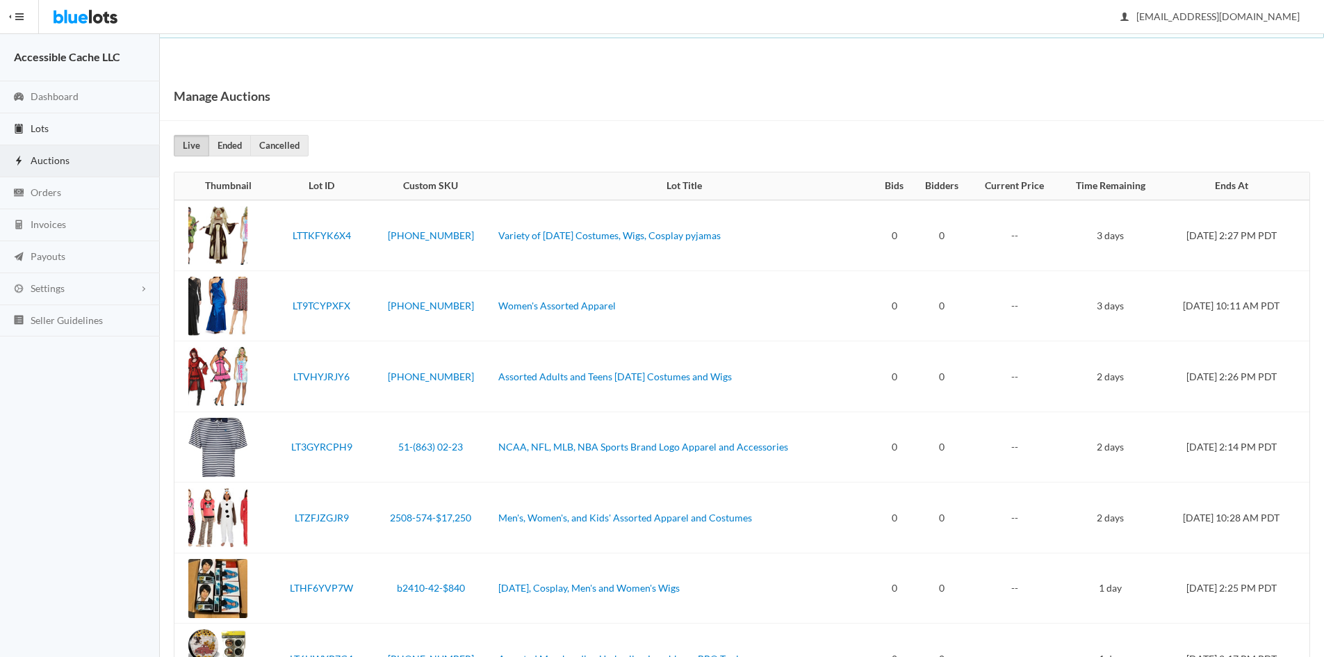
click at [39, 126] on span "Lots" at bounding box center [40, 128] width 18 height 12
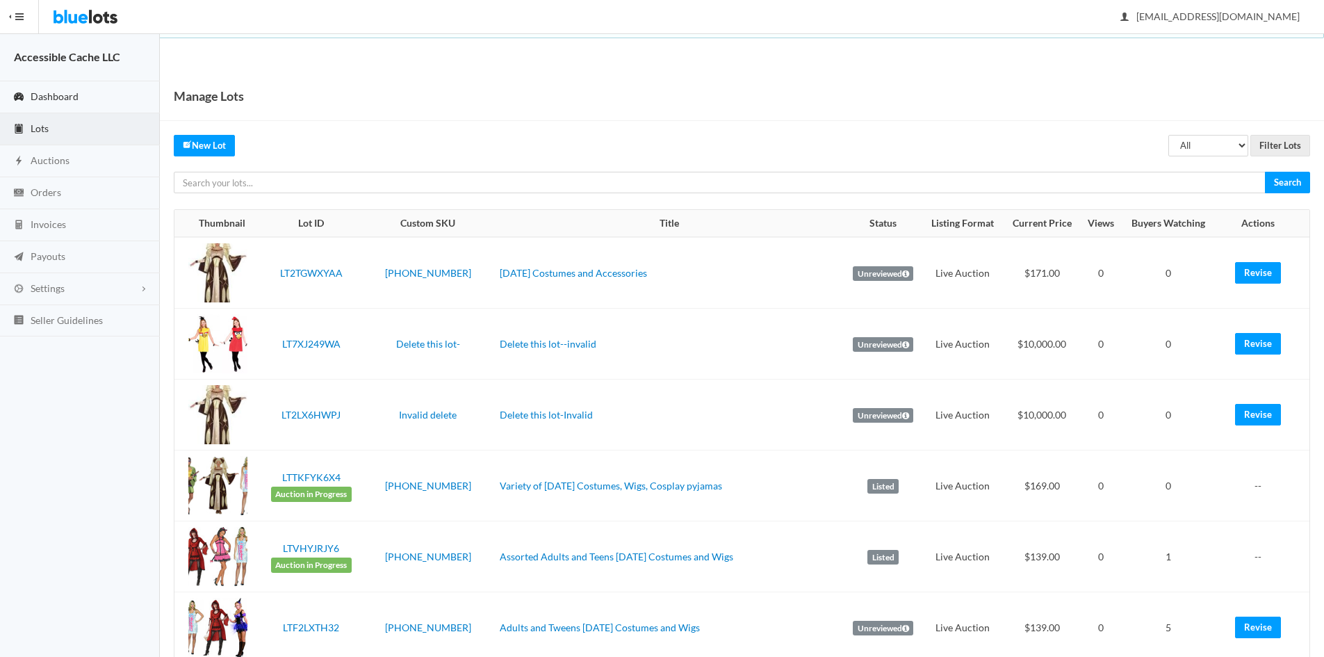
click at [42, 97] on span "Dashboard" at bounding box center [55, 96] width 48 height 12
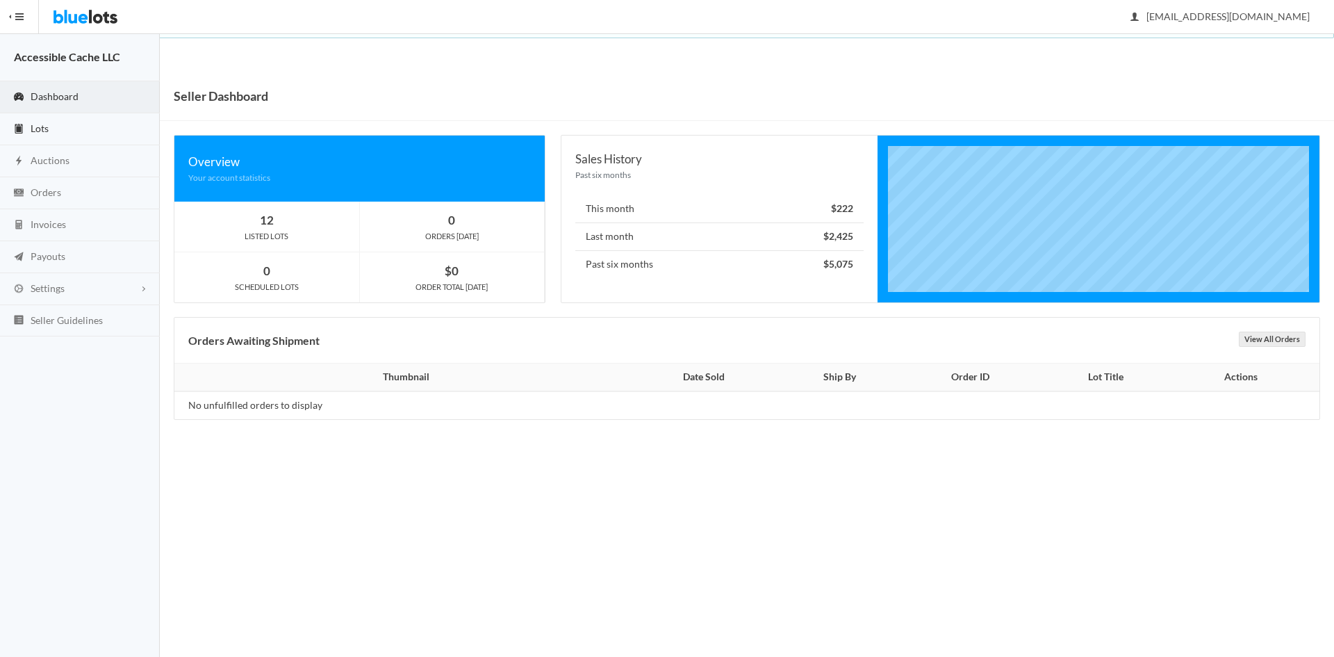
click at [42, 124] on span "Lots" at bounding box center [40, 128] width 18 height 12
